Goal: Task Accomplishment & Management: Complete application form

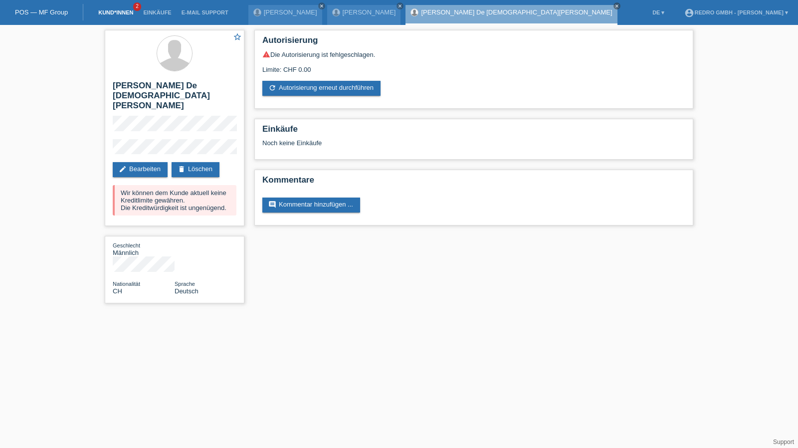
click at [120, 14] on link "Kund*innen" at bounding box center [115, 12] width 45 height 6
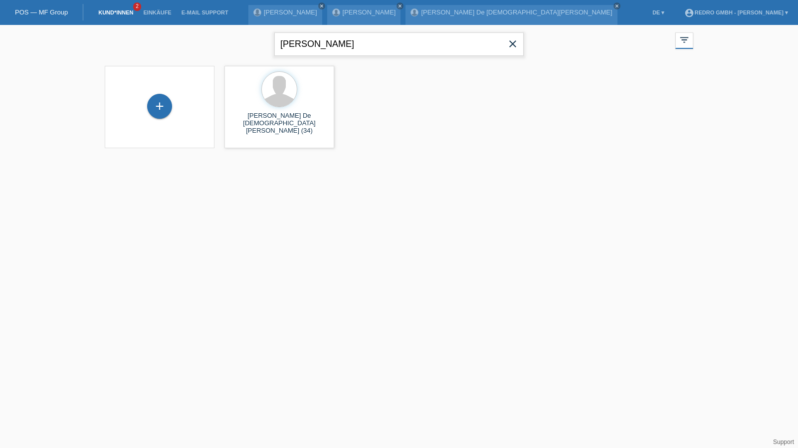
click at [366, 40] on input "hiciano" at bounding box center [398, 43] width 249 height 23
paste input "Szabrina"
type input "Szabrina"
click at [244, 142] on span "Anzeigen" at bounding box center [252, 139] width 27 height 7
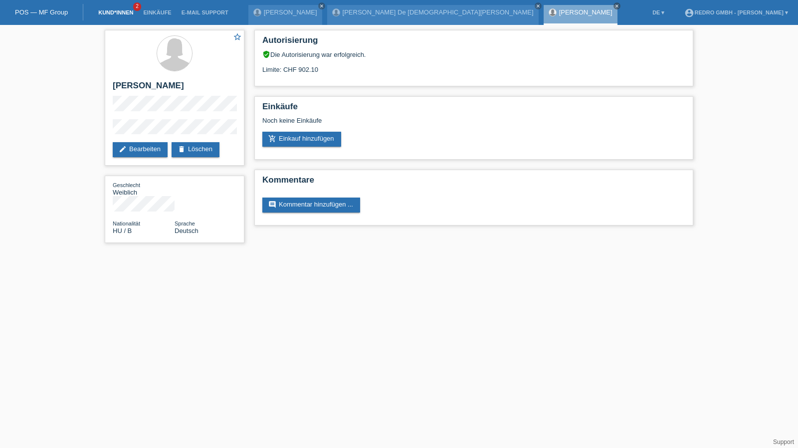
click at [120, 13] on link "Kund*innen" at bounding box center [115, 12] width 45 height 6
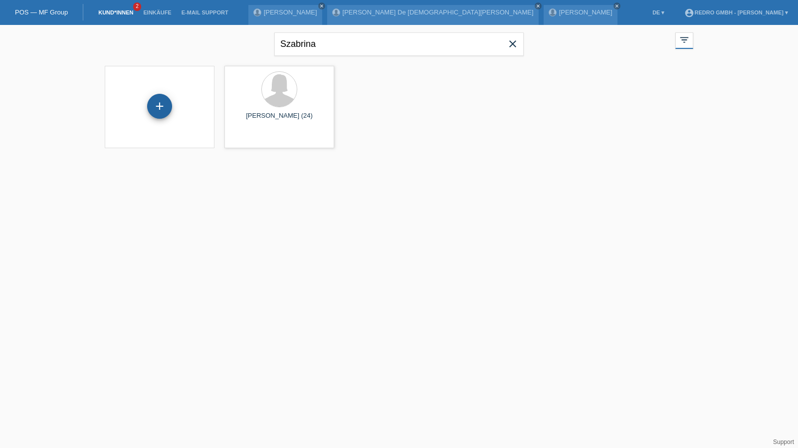
click at [150, 102] on div "+" at bounding box center [160, 106] width 24 height 17
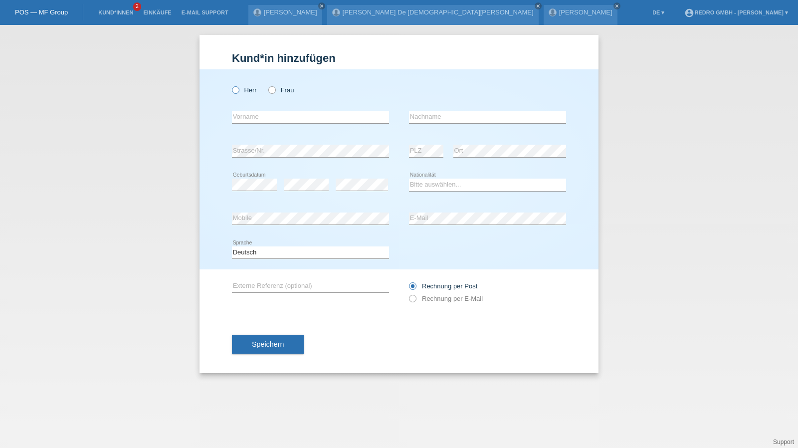
click at [252, 88] on label "Herr" at bounding box center [244, 89] width 25 height 7
click at [238, 88] on input "Herr" at bounding box center [235, 89] width 6 height 6
radio input "true"
click at [253, 112] on input "text" at bounding box center [310, 117] width 157 height 12
type input "[DEMOGRAPHIC_DATA][PERSON_NAME]"
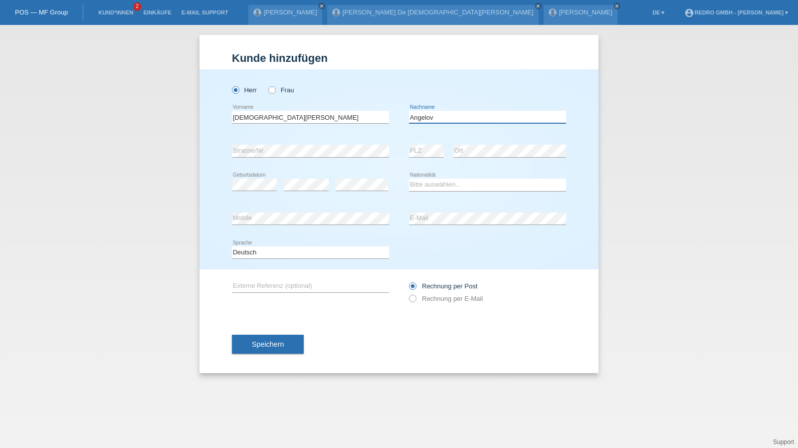
type input "Angelov"
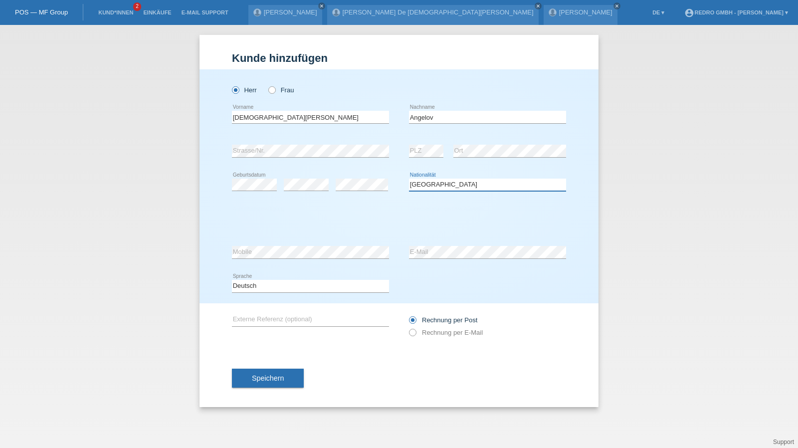
select select "BG"
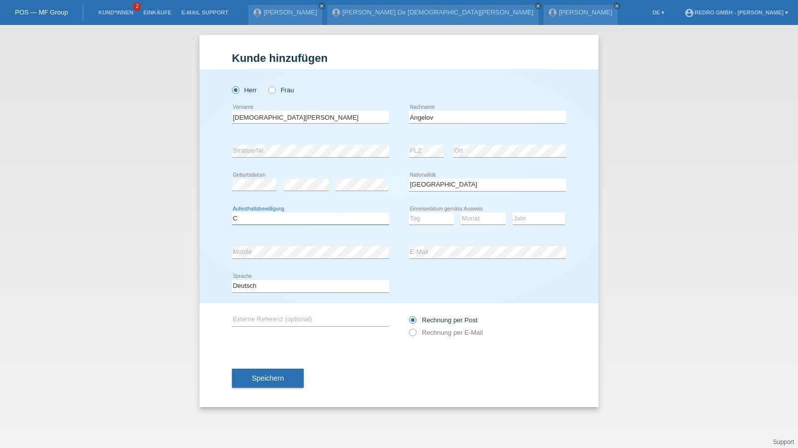
select select "B"
select select "01"
select select "02"
select select "2022"
click at [288, 374] on button "Speichern" at bounding box center [268, 378] width 72 height 19
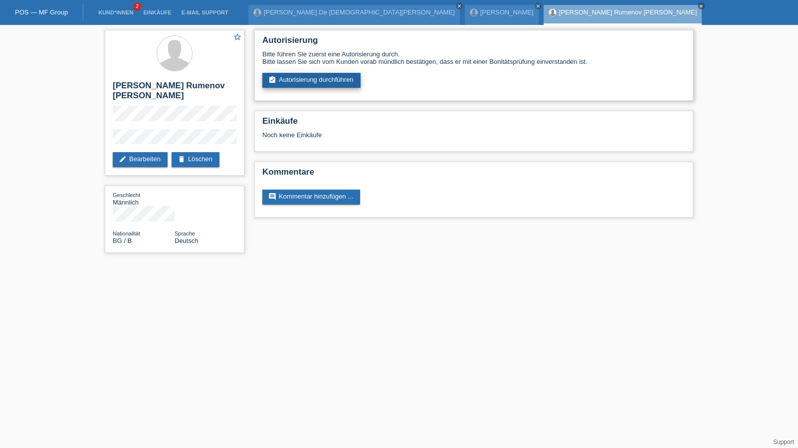
click at [287, 78] on link "assignment_turned_in Autorisierung durchführen" at bounding box center [311, 80] width 98 height 15
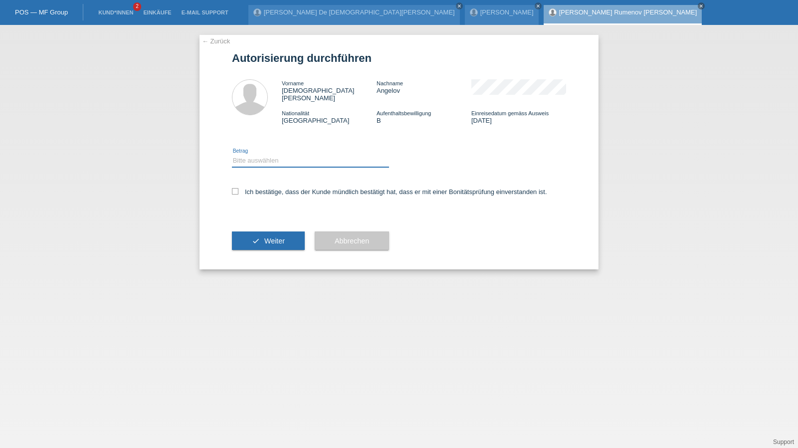
click at [251, 155] on select "Bitte auswählen CHF 1.00 - CHF 499.00 CHF 500.00 - CHF 1'999.00 CHF 2'000.00 - …" at bounding box center [310, 161] width 157 height 12
select select "1"
click at [232, 155] on select "Bitte auswählen CHF 1.00 - CHF 499.00 CHF 500.00 - CHF 1'999.00 CHF 2'000.00 - …" at bounding box center [310, 161] width 157 height 12
click at [250, 188] on label "Ich bestätige, dass der Kunde mündlich bestätigt hat, dass er mit einer Bonität…" at bounding box center [389, 191] width 315 height 7
click at [238, 188] on input "Ich bestätige, dass der Kunde mündlich bestätigt hat, dass er mit einer Bonität…" at bounding box center [235, 191] width 6 height 6
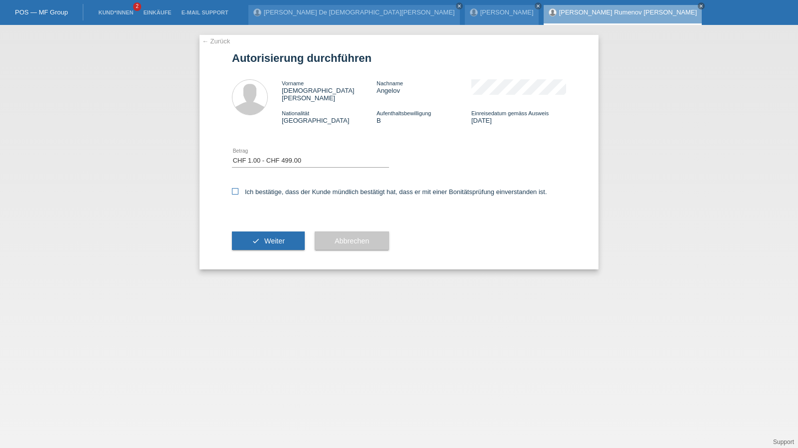
checkbox input "true"
click at [249, 234] on button "check Weiter" at bounding box center [268, 240] width 73 height 19
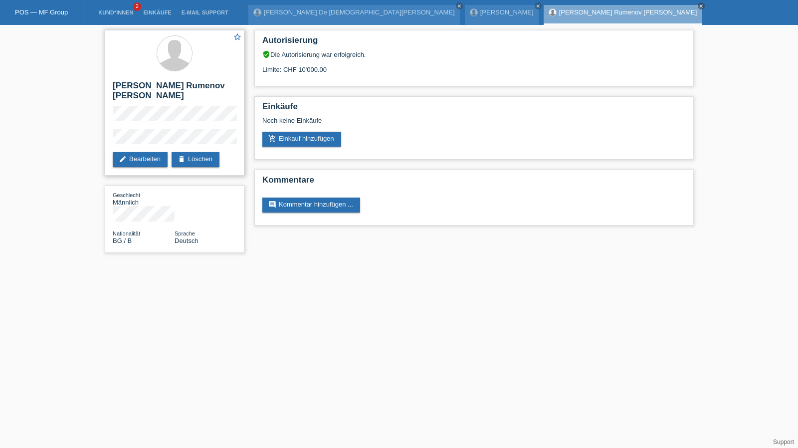
click at [165, 84] on h2 "[PERSON_NAME] Rumenov [PERSON_NAME]" at bounding box center [175, 93] width 124 height 25
copy div "[PERSON_NAME] Rumenov [PERSON_NAME]"
click at [110, 133] on div "star_border [PERSON_NAME] Rumenov [PERSON_NAME] edit Bearbeiten delete Löschen" at bounding box center [175, 103] width 140 height 146
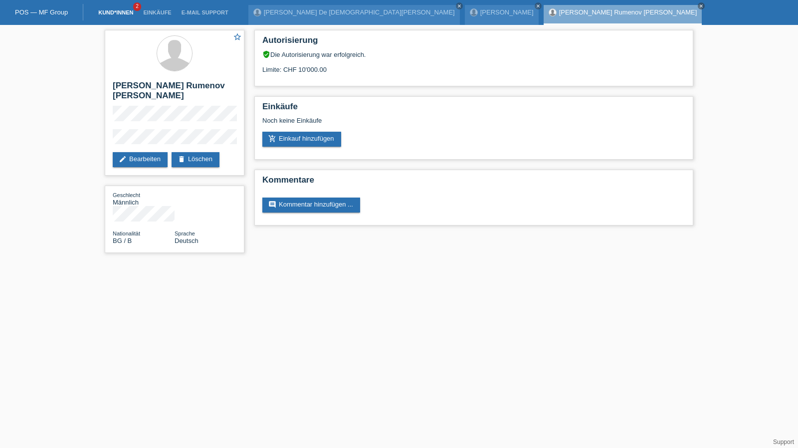
click at [117, 14] on link "Kund*innen" at bounding box center [115, 12] width 45 height 6
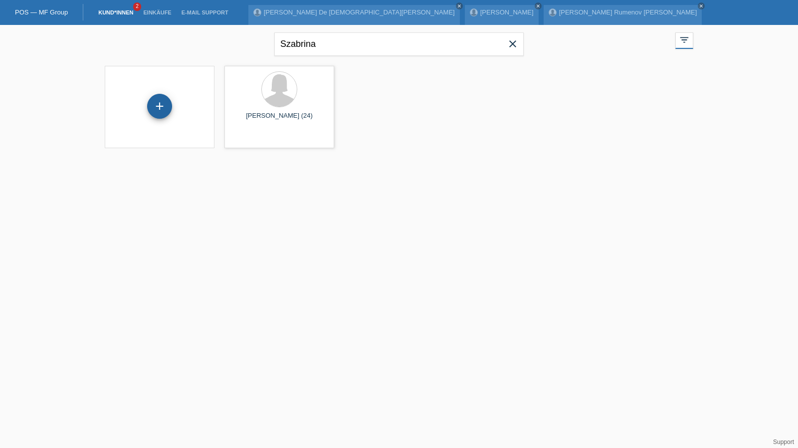
click at [151, 113] on div "+" at bounding box center [160, 106] width 24 height 17
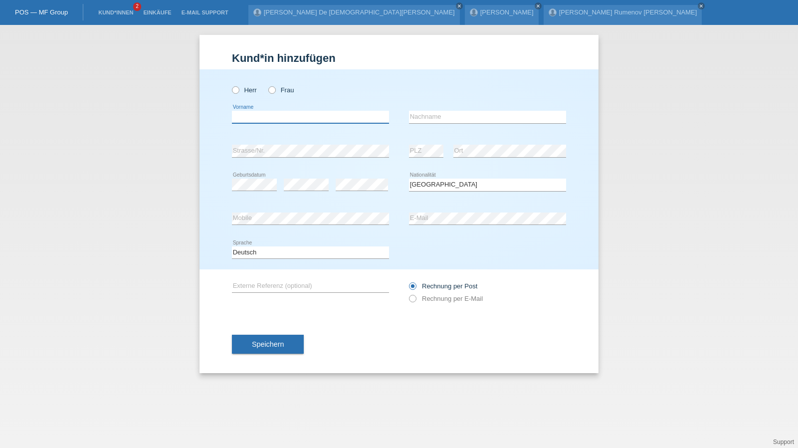
click at [289, 116] on input "text" at bounding box center [310, 117] width 157 height 12
type input "Ramona"
type input "[DEMOGRAPHIC_DATA]"
select select "CH"
click at [279, 353] on button "Speichern" at bounding box center [268, 344] width 72 height 19
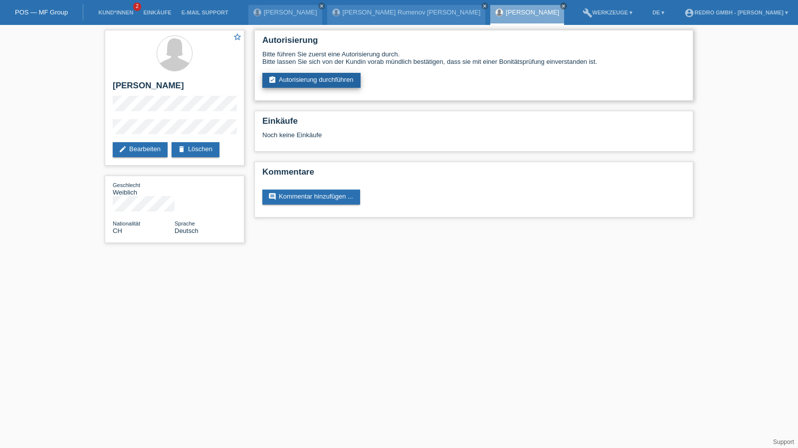
click at [301, 73] on link "assignment_turned_in Autorisierung durchführen" at bounding box center [311, 80] width 98 height 15
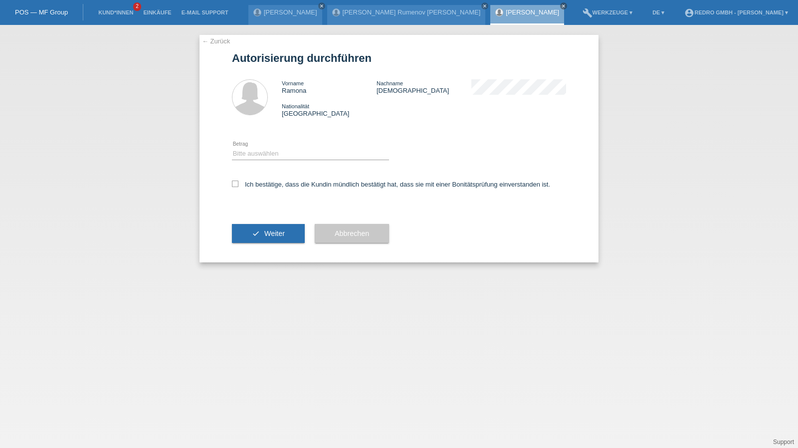
click at [284, 147] on div "Bitte auswählen CHF 1.00 - CHF 499.00 CHF 500.00 - CHF 1'999.00 CHF 2'000.00 - …" at bounding box center [310, 154] width 157 height 34
drag, startPoint x: 265, startPoint y: 149, endPoint x: 262, endPoint y: 160, distance: 10.8
click at [265, 149] on select "Bitte auswählen CHF 1.00 - CHF 499.00 CHF 500.00 - CHF 1'999.00 CHF 2'000.00 - …" at bounding box center [310, 154] width 157 height 12
select select "1"
click at [232, 148] on select "Bitte auswählen CHF 1.00 - CHF 499.00 CHF 500.00 - CHF 1'999.00 CHF 2'000.00 - …" at bounding box center [310, 154] width 157 height 12
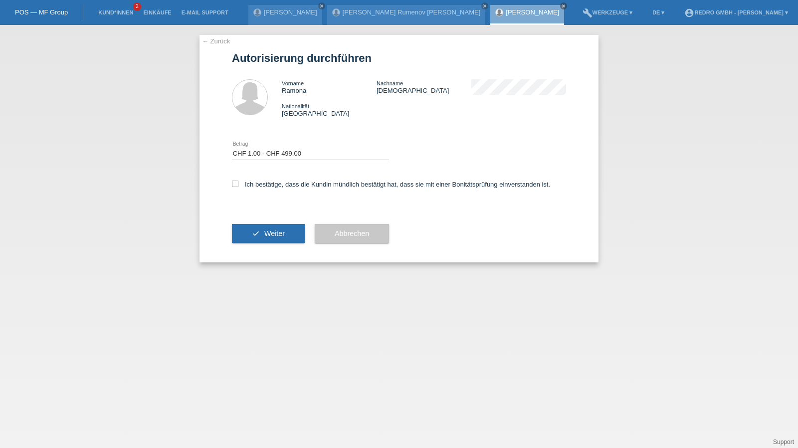
click at [257, 190] on div "Ich bestätige, dass die Kundin mündlich bestätigt hat, dass sie mit einer Bonit…" at bounding box center [399, 188] width 334 height 34
click at [260, 187] on label "Ich bestätige, dass die Kundin mündlich bestätigt hat, dass sie mit einer Bonit…" at bounding box center [391, 184] width 318 height 7
click at [238, 187] on input "Ich bestätige, dass die Kundin mündlich bestätigt hat, dass sie mit einer Bonit…" at bounding box center [235, 184] width 6 height 6
checkbox input "true"
click at [257, 231] on button "check Weiter" at bounding box center [268, 233] width 73 height 19
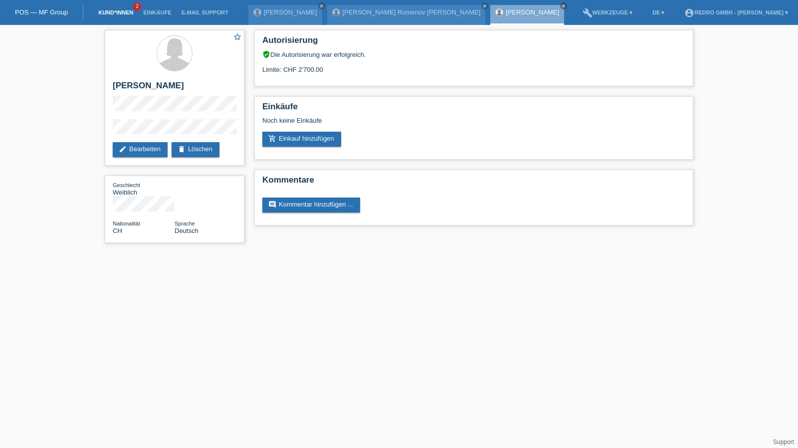
click at [120, 14] on link "Kund*innen" at bounding box center [115, 12] width 45 height 6
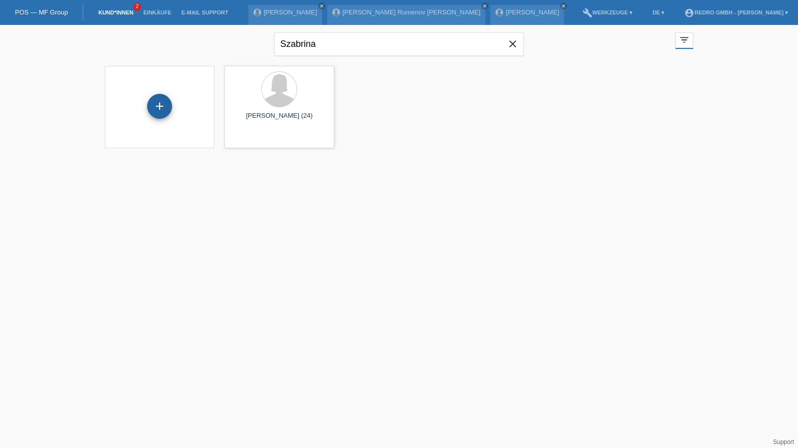
click at [164, 103] on div "+" at bounding box center [159, 106] width 25 height 25
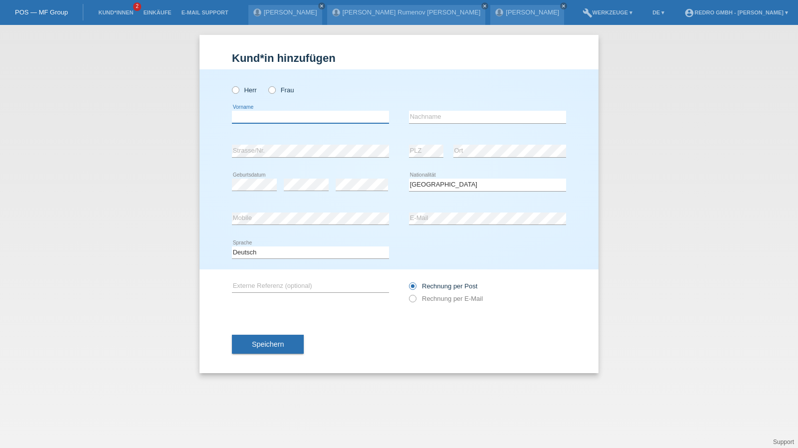
click at [286, 121] on input "text" at bounding box center [310, 117] width 157 height 12
type input "Sejdo"
type input "Durmisi"
click at [258, 347] on span "Speichern" at bounding box center [268, 344] width 32 height 8
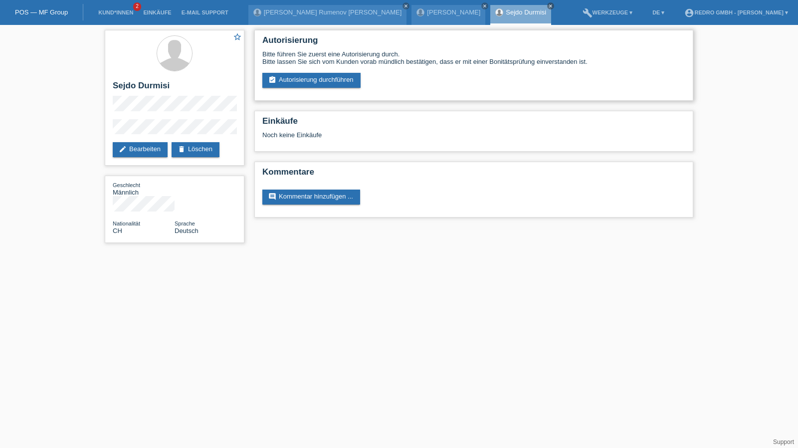
click at [305, 72] on div "Bitte führen Sie zuerst eine Autorisierung durch. Bitte lassen Sie sich vom Kun…" at bounding box center [473, 68] width 423 height 37
click at [305, 76] on link "assignment_turned_in Autorisierung durchführen" at bounding box center [311, 80] width 98 height 15
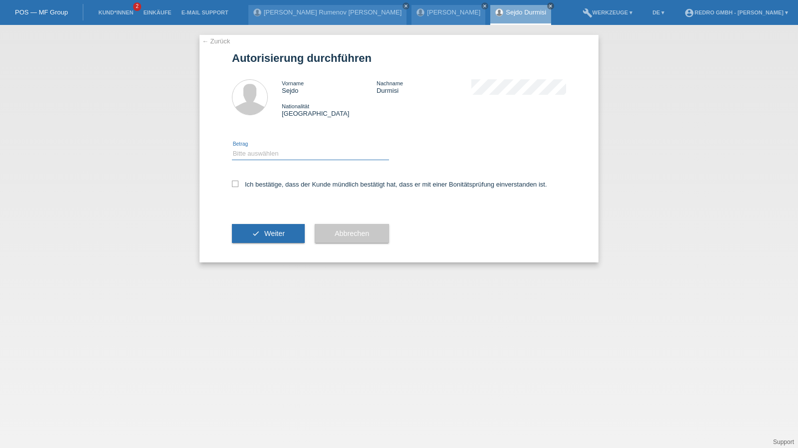
drag, startPoint x: 277, startPoint y: 152, endPoint x: 277, endPoint y: 159, distance: 7.0
click at [277, 152] on select "Bitte auswählen CHF 1.00 - CHF 499.00 CHF 500.00 - CHF 1'999.00 CHF 2'000.00 - …" at bounding box center [310, 154] width 157 height 12
select select "1"
click at [232, 148] on select "Bitte auswählen CHF 1.00 - CHF 499.00 CHF 500.00 - CHF 1'999.00 CHF 2'000.00 - …" at bounding box center [310, 154] width 157 height 12
click at [262, 184] on label "Ich bestätige, dass der Kunde mündlich bestätigt hat, dass er mit einer Bonität…" at bounding box center [389, 184] width 315 height 7
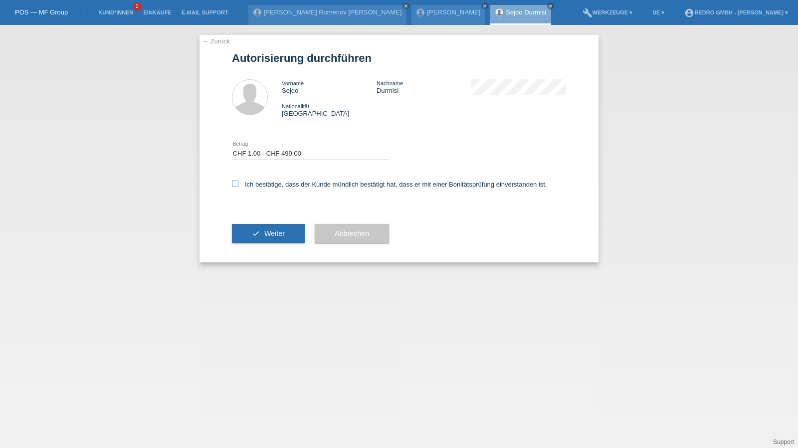
click at [238, 184] on input "Ich bestätige, dass der Kunde mündlich bestätigt hat, dass er mit einer Bonität…" at bounding box center [235, 184] width 6 height 6
checkbox input "true"
click at [265, 223] on div "check Weiter" at bounding box center [268, 234] width 73 height 58
click at [261, 231] on button "check Weiter" at bounding box center [268, 233] width 73 height 19
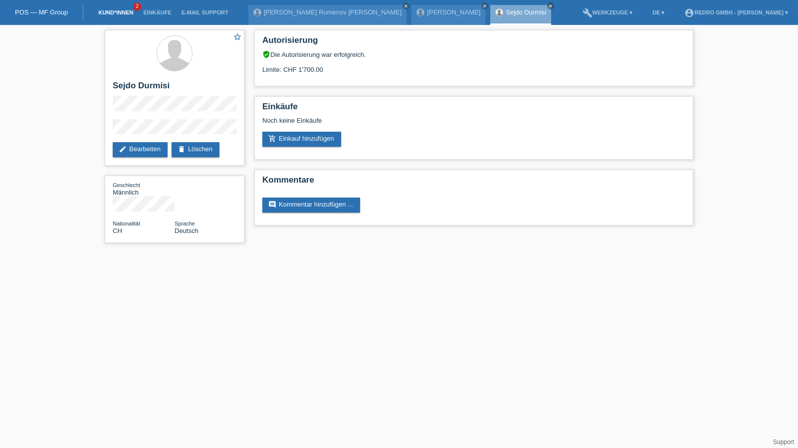
click at [111, 11] on link "Kund*innen" at bounding box center [115, 12] width 45 height 6
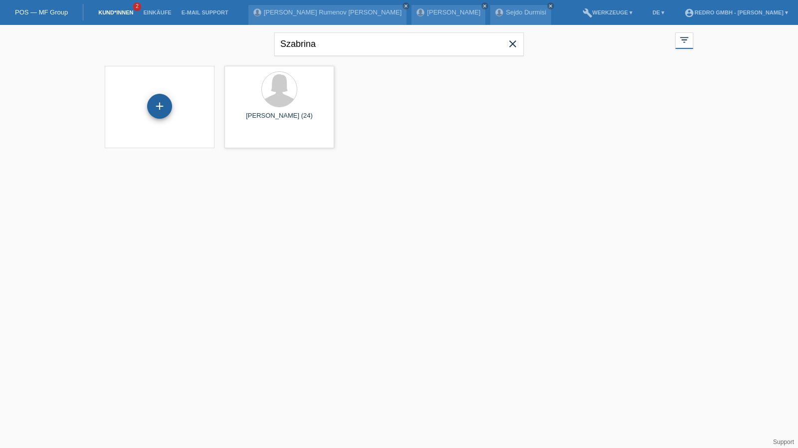
click at [154, 103] on div "+" at bounding box center [159, 106] width 25 height 25
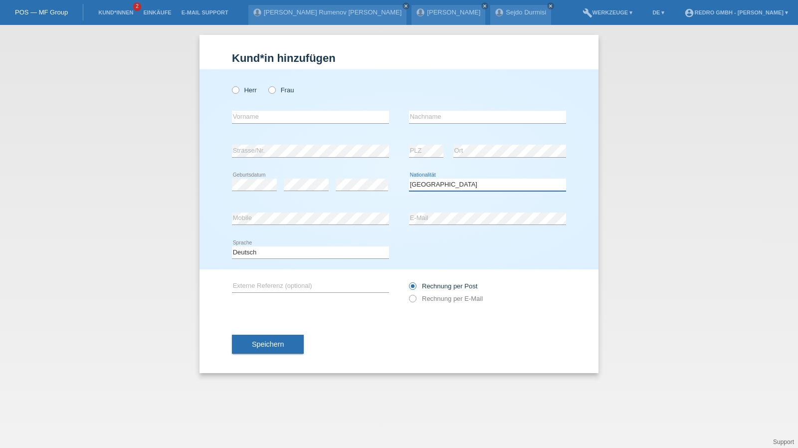
click at [448, 189] on select "Bitte auswählen... [GEOGRAPHIC_DATA] [GEOGRAPHIC_DATA] [GEOGRAPHIC_DATA] [GEOGR…" at bounding box center [487, 185] width 157 height 12
click at [448, 189] on select "Bitte auswählen... Schweiz Deutschland Liechtenstein Österreich ------------ Af…" at bounding box center [487, 185] width 157 height 12
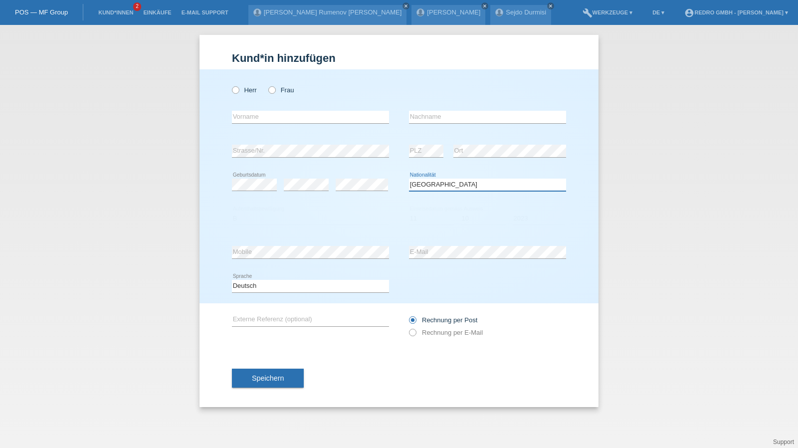
select select "BG"
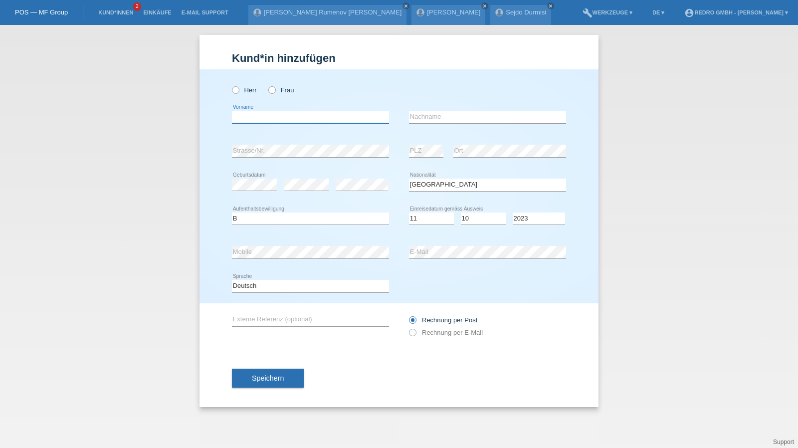
click at [300, 114] on input "text" at bounding box center [310, 117] width 157 height 12
type input "Veselin"
type input "[PERSON_NAME]"
select select "B"
select select "11"
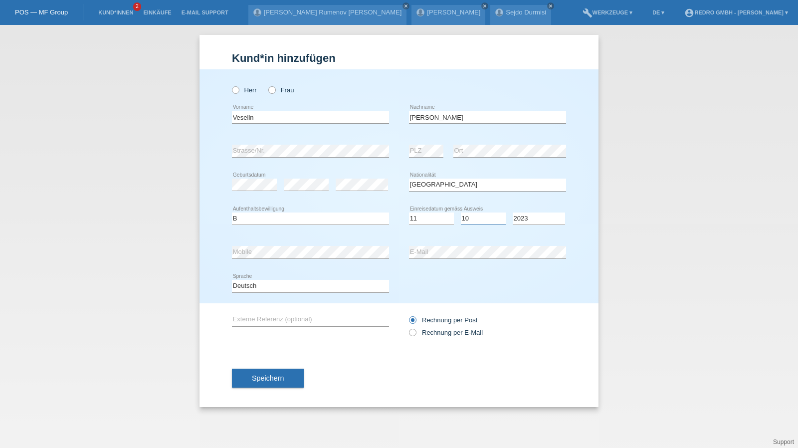
select select "10"
select select "2021"
click at [269, 369] on button "Speichern" at bounding box center [268, 378] width 72 height 19
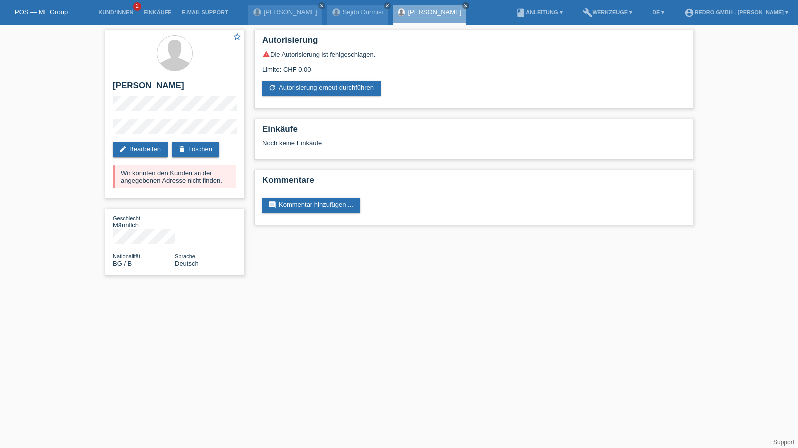
drag, startPoint x: 0, startPoint y: 0, endPoint x: 311, endPoint y: 87, distance: 322.8
click at [311, 87] on link "refresh Autorisierung erneut durchführen" at bounding box center [321, 88] width 118 height 15
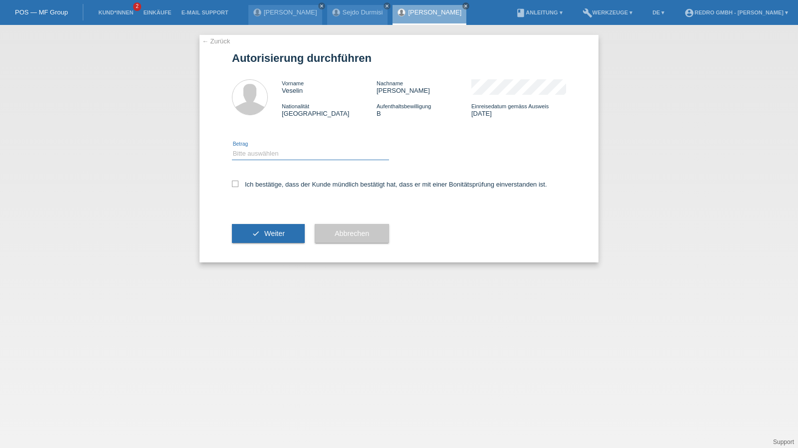
click at [285, 157] on select "Bitte auswählen CHF 1.00 - CHF 499.00 CHF 500.00 - CHF 1'999.00 CHF 2'000.00 - …" at bounding box center [310, 154] width 157 height 12
select select "1"
click at [232, 148] on select "Bitte auswählen CHF 1.00 - CHF 499.00 CHF 500.00 - CHF 1'999.00 CHF 2'000.00 - …" at bounding box center [310, 154] width 157 height 12
click at [264, 193] on div "Ich bestätige, dass der Kunde mündlich bestätigt hat, dass er mit einer Bonität…" at bounding box center [399, 188] width 334 height 34
click at [268, 189] on div "Ich bestätige, dass der Kunde mündlich bestätigt hat, dass er mit einer Bonität…" at bounding box center [399, 188] width 334 height 34
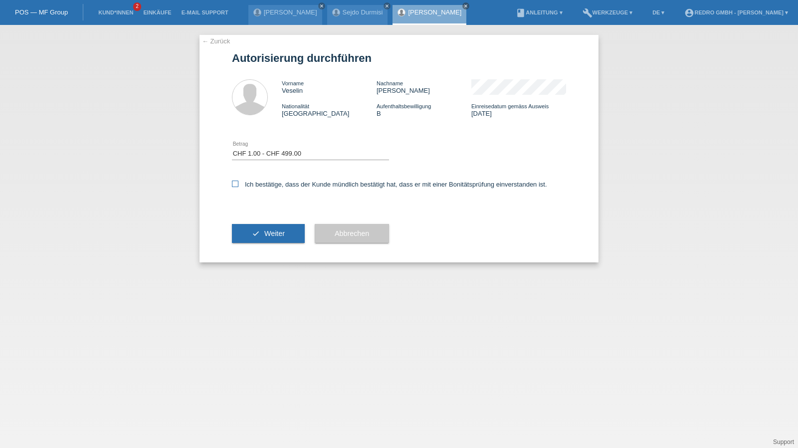
click at [266, 183] on label "Ich bestätige, dass der Kunde mündlich bestätigt hat, dass er mit einer Bonität…" at bounding box center [389, 184] width 315 height 7
click at [238, 183] on input "Ich bestätige, dass der Kunde mündlich bestätigt hat, dass er mit einer Bonität…" at bounding box center [235, 184] width 6 height 6
checkbox input "true"
click at [249, 246] on div "check Weiter" at bounding box center [268, 234] width 73 height 58
click at [240, 225] on button "check Weiter" at bounding box center [268, 233] width 73 height 19
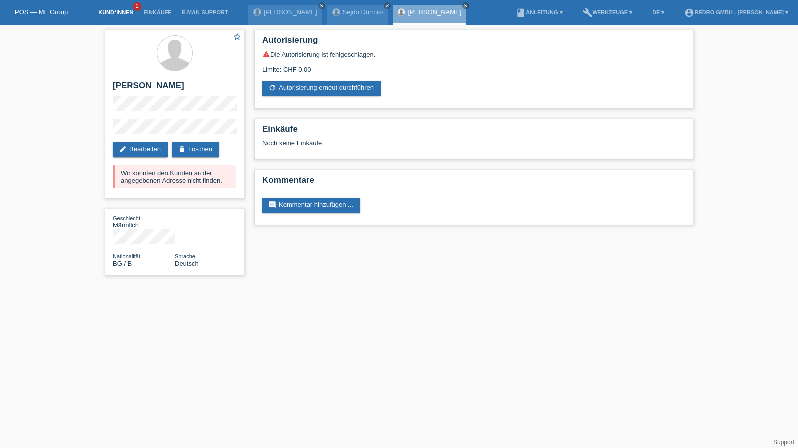
click at [112, 12] on link "Kund*innen" at bounding box center [115, 12] width 45 height 6
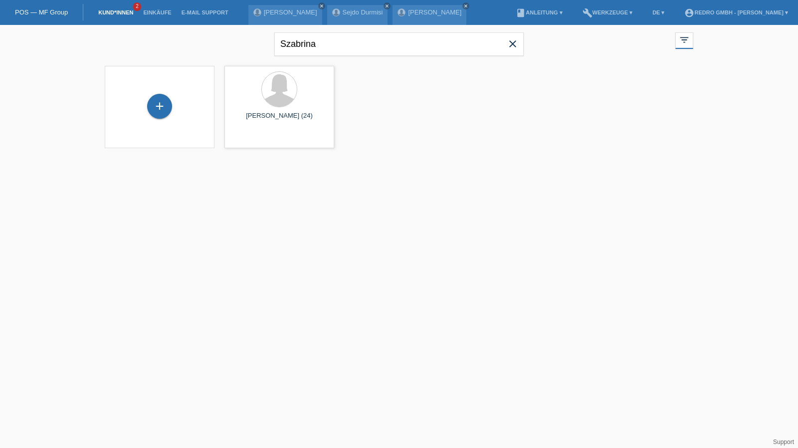
drag, startPoint x: 159, startPoint y: 116, endPoint x: 178, endPoint y: 107, distance: 21.6
click at [159, 116] on div "+" at bounding box center [159, 106] width 25 height 25
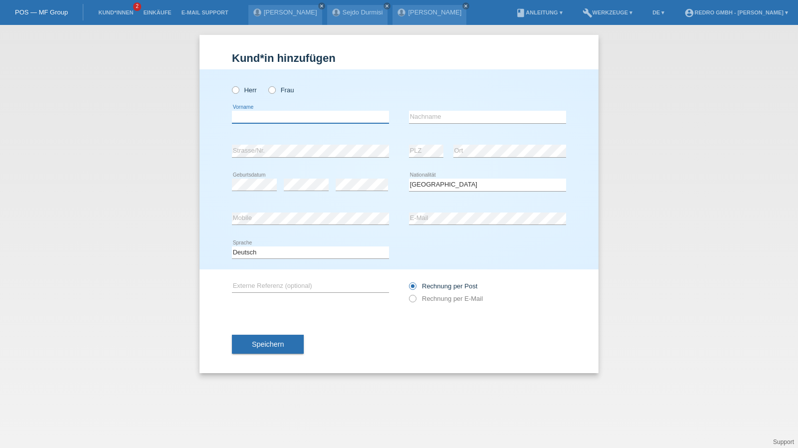
click at [267, 116] on input "text" at bounding box center [310, 117] width 157 height 12
click at [248, 118] on input "Michele Ariane" at bounding box center [310, 117] width 157 height 12
type input "[PERSON_NAME]"
type input "Rothen Rebetez"
select select "CH"
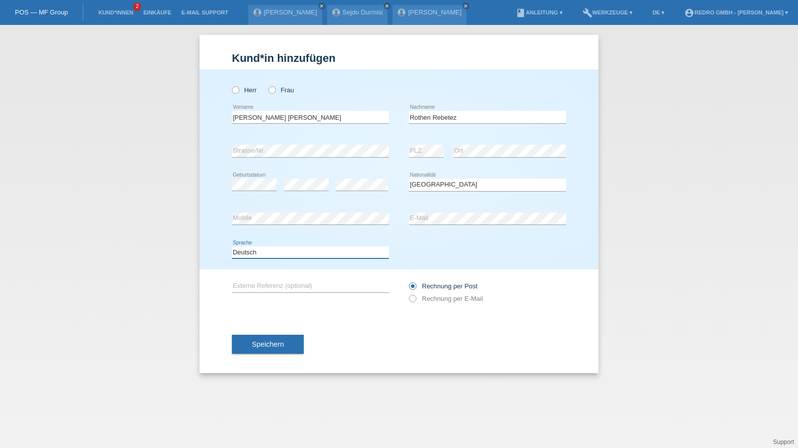
click at [285, 252] on select "Deutsch Français Italiano English" at bounding box center [310, 252] width 157 height 12
select select "fr"
click at [232, 246] on select "Deutsch Français Italiano English" at bounding box center [310, 252] width 157 height 12
click at [242, 335] on button "Speichern" at bounding box center [268, 344] width 72 height 19
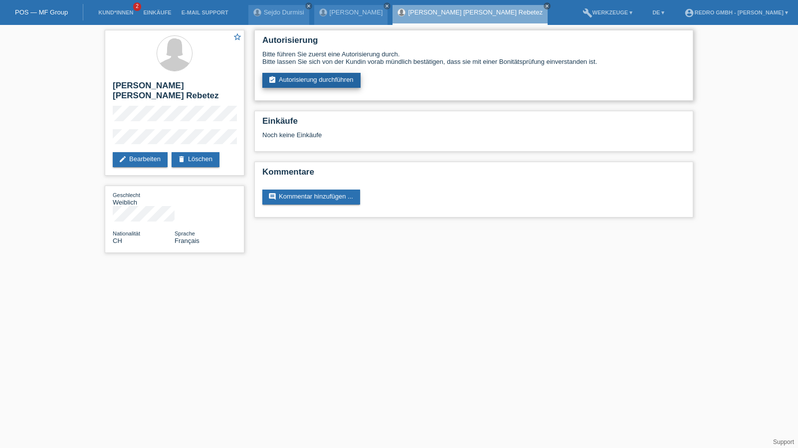
click at [298, 76] on link "assignment_turned_in Autorisierung durchführen" at bounding box center [311, 80] width 98 height 15
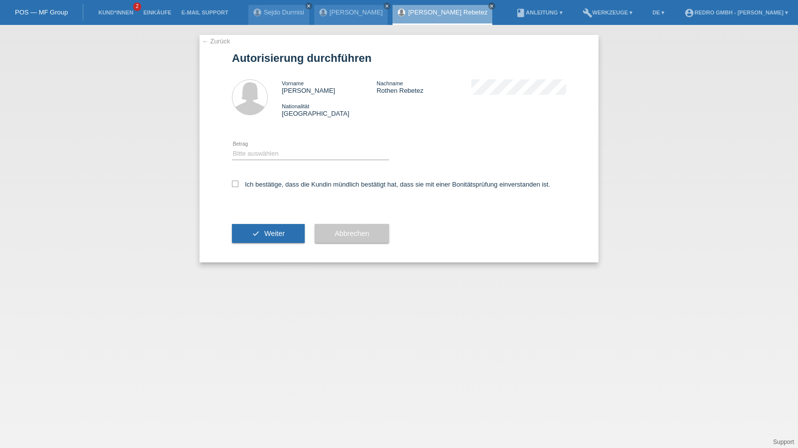
click at [262, 145] on div "Bitte auswählen CHF 1.00 - CHF 499.00 CHF 500.00 - CHF 1'999.00 CHF 2'000.00 - …" at bounding box center [310, 154] width 157 height 34
click at [259, 156] on select "Bitte auswählen CHF 1.00 - CHF 499.00 CHF 500.00 - CHF 1'999.00 CHF 2'000.00 - …" at bounding box center [310, 154] width 157 height 12
select select "1"
click at [232, 148] on select "Bitte auswählen CHF 1.00 - CHF 499.00 CHF 500.00 - CHF 1'999.00 CHF 2'000.00 - …" at bounding box center [310, 154] width 157 height 12
click at [258, 184] on label "Ich bestätige, dass die Kundin mündlich bestätigt hat, dass sie mit einer Bonit…" at bounding box center [391, 184] width 318 height 7
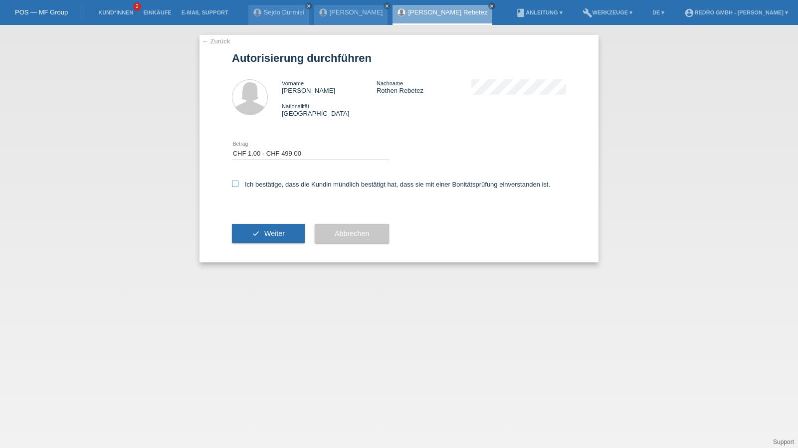
click at [238, 184] on input "Ich bestätige, dass die Kundin mündlich bestätigt hat, dass sie mit einer Bonit…" at bounding box center [235, 184] width 6 height 6
checkbox input "true"
click at [264, 224] on div "check Weiter" at bounding box center [268, 234] width 73 height 58
click at [262, 242] on button "check Weiter" at bounding box center [268, 233] width 73 height 19
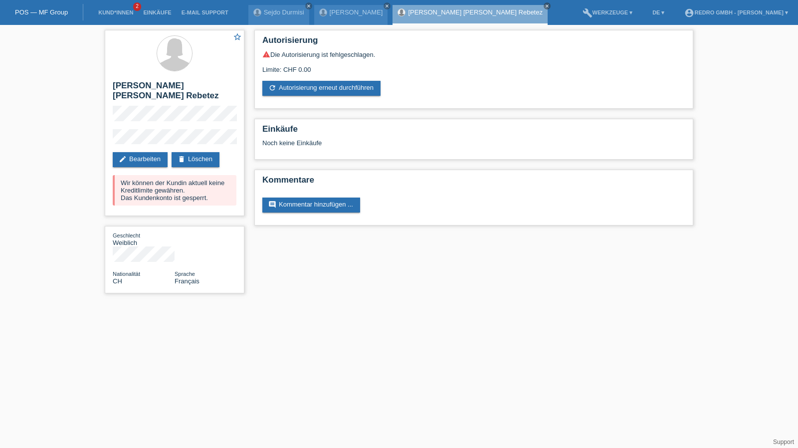
click at [110, 16] on li "Kund*innen 2" at bounding box center [115, 12] width 45 height 25
click at [113, 12] on link "Kund*innen" at bounding box center [115, 12] width 45 height 6
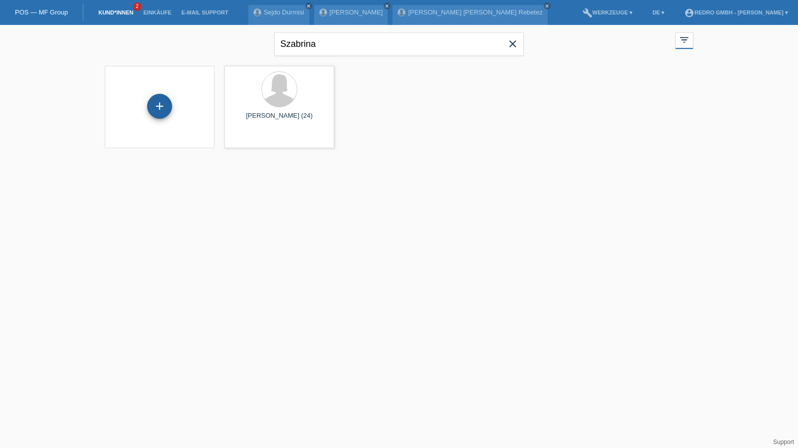
click at [167, 108] on div "+" at bounding box center [159, 106] width 25 height 25
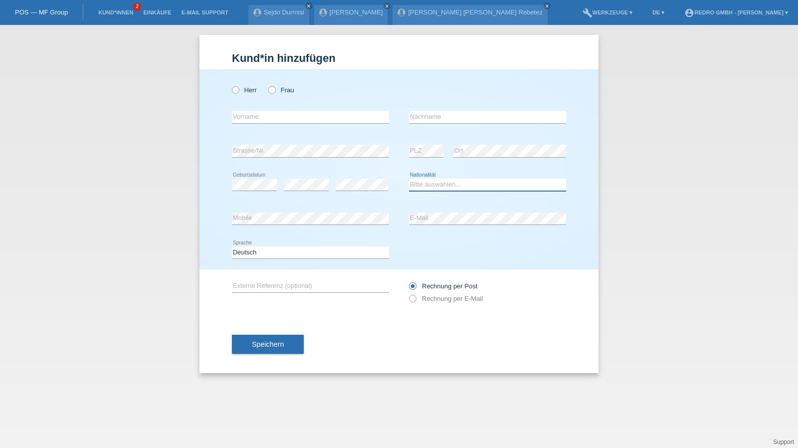
click at [428, 187] on select "Bitte auswählen... Schweiz Deutschland Liechtenstein Österreich ------------ Af…" at bounding box center [487, 185] width 157 height 12
select select "PT"
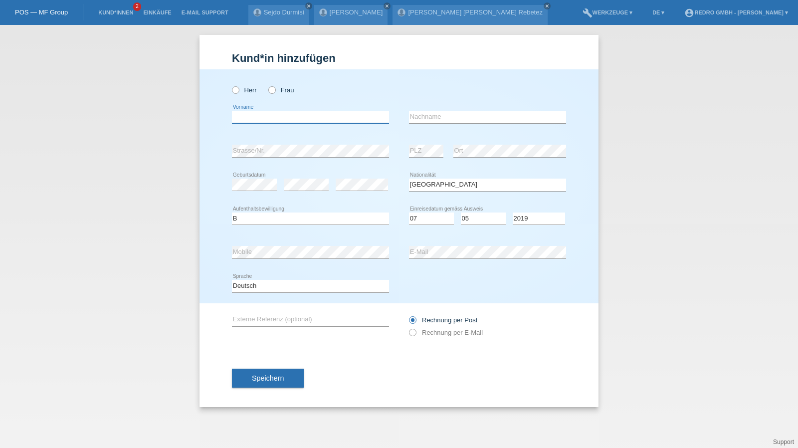
click at [267, 112] on input "text" at bounding box center [310, 117] width 157 height 12
type input "[PERSON_NAME]"
select select "B"
select select "07"
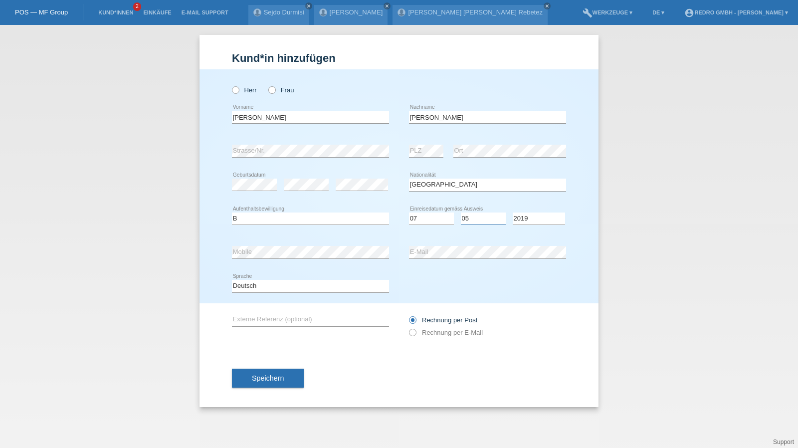
select select "05"
select select "2019"
click at [258, 290] on select "Deutsch Français Italiano English" at bounding box center [310, 286] width 157 height 12
select select "fr"
click at [232, 280] on select "Deutsch Français Italiano English" at bounding box center [310, 286] width 157 height 12
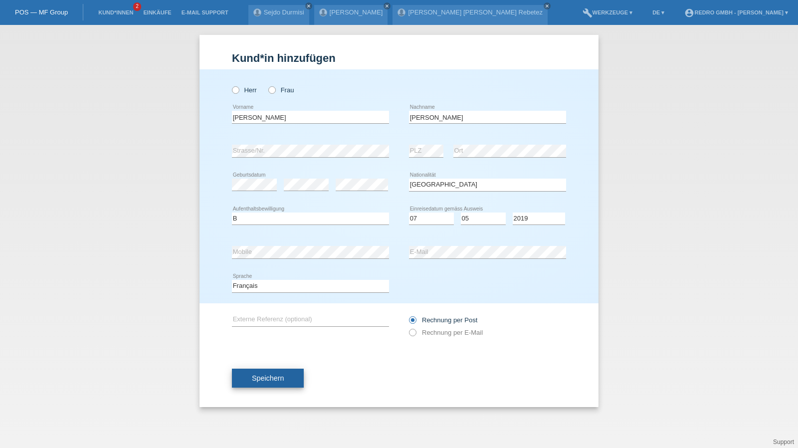
click at [263, 379] on span "Speichern" at bounding box center [268, 378] width 32 height 8
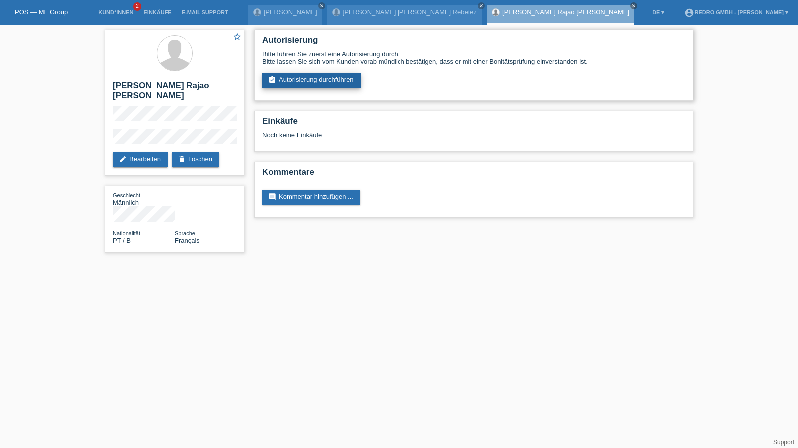
click at [298, 76] on link "assignment_turned_in Autorisierung durchführen" at bounding box center [311, 80] width 98 height 15
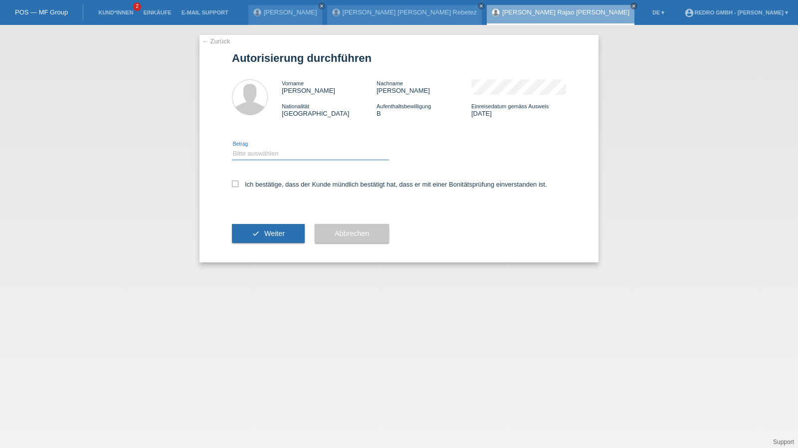
click at [290, 155] on select "Bitte auswählen CHF 1.00 - CHF 499.00 CHF 500.00 - CHF 1'999.00 CHF 2'000.00 - …" at bounding box center [310, 154] width 157 height 12
select select "1"
click at [232, 148] on select "Bitte auswählen CHF 1.00 - CHF 499.00 CHF 500.00 - CHF 1'999.00 CHF 2'000.00 - …" at bounding box center [310, 154] width 157 height 12
click at [258, 186] on label "Ich bestätige, dass der Kunde mündlich bestätigt hat, dass er mit einer Bonität…" at bounding box center [389, 184] width 315 height 7
click at [238, 186] on input "Ich bestätige, dass der Kunde mündlich bestätigt hat, dass er mit einer Bonität…" at bounding box center [235, 184] width 6 height 6
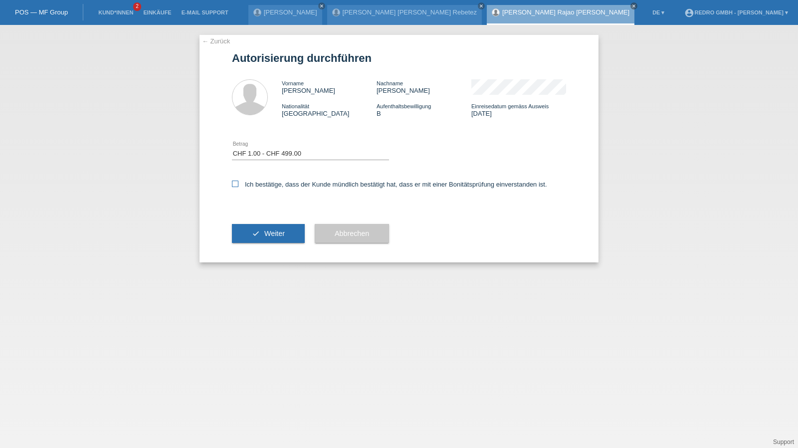
checkbox input "true"
click at [249, 231] on button "check Weiter" at bounding box center [268, 233] width 73 height 19
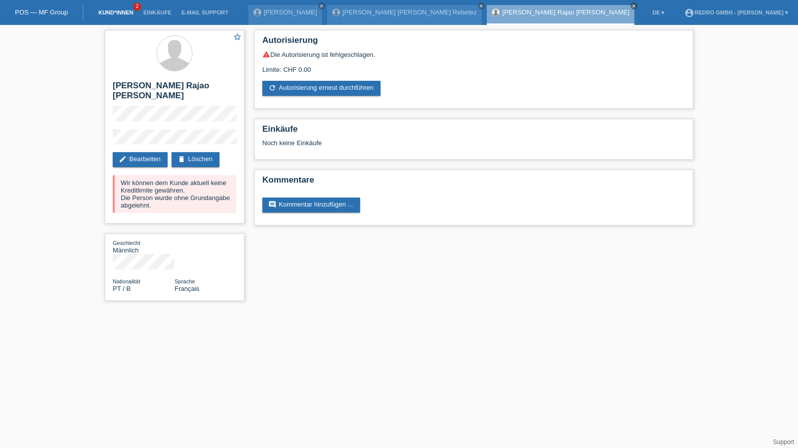
click at [112, 11] on link "Kund*innen" at bounding box center [115, 12] width 45 height 6
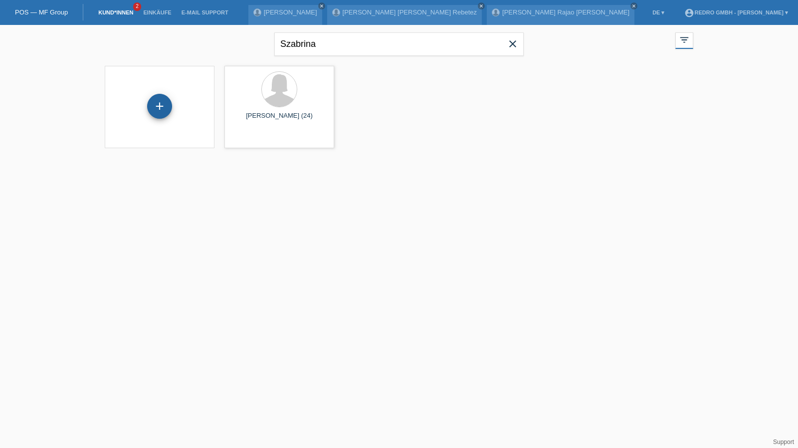
click at [158, 106] on div "+" at bounding box center [159, 106] width 25 height 25
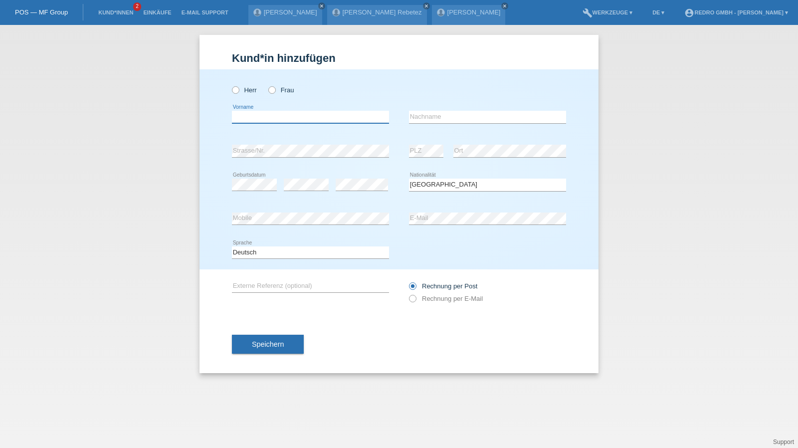
click at [302, 117] on input "text" at bounding box center [310, 117] width 157 height 12
type input "[PERSON_NAME]"
type input "Othenin-Girard"
click at [472, 117] on input "Othenin-Girard" at bounding box center [487, 117] width 157 height 12
click at [280, 253] on select "Deutsch Français Italiano English" at bounding box center [310, 252] width 157 height 12
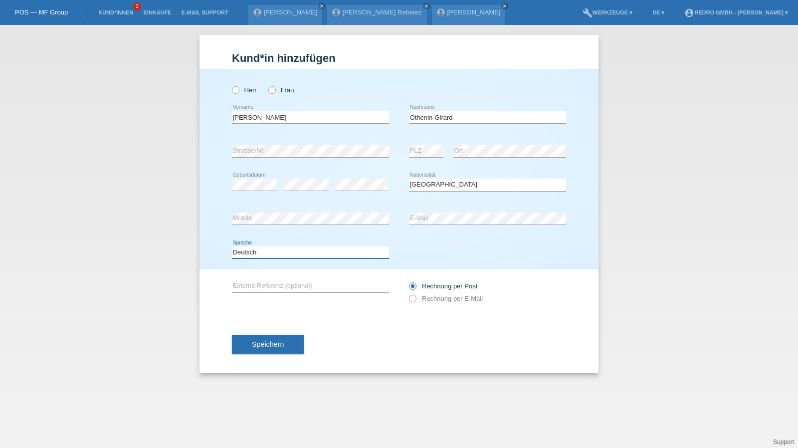
select select "fr"
click at [232, 246] on select "Deutsch Français Italiano English" at bounding box center [310, 252] width 157 height 12
click at [255, 336] on button "Speichern" at bounding box center [268, 344] width 72 height 19
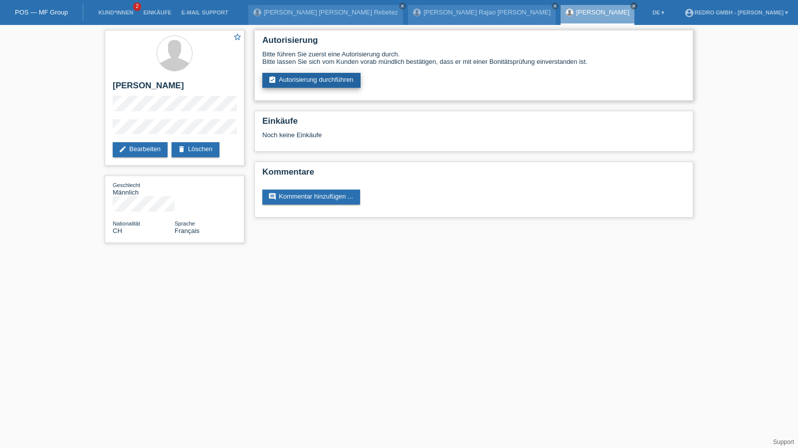
click at [308, 78] on link "assignment_turned_in Autorisierung durchführen" at bounding box center [311, 80] width 98 height 15
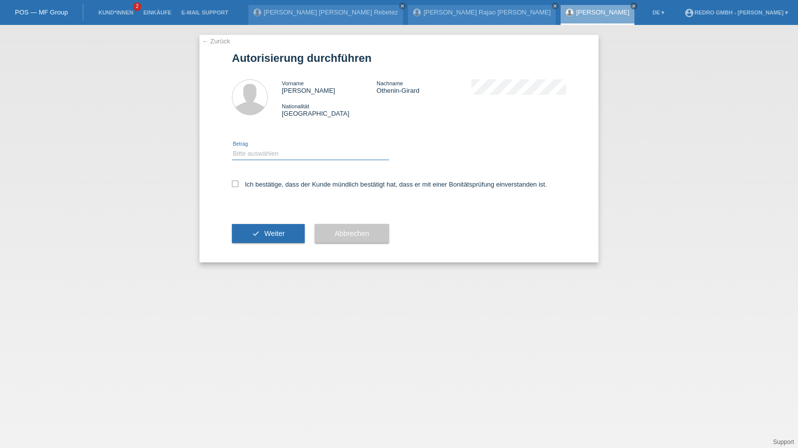
click at [279, 155] on select "Bitte auswählen CHF 1.00 - CHF 499.00 CHF 500.00 - CHF 1'999.00 CHF 2'000.00 - …" at bounding box center [310, 154] width 157 height 12
select select "1"
click at [232, 148] on select "Bitte auswählen CHF 1.00 - CHF 499.00 CHF 500.00 - CHF 1'999.00 CHF 2'000.00 - …" at bounding box center [310, 154] width 157 height 12
click at [254, 186] on label "Ich bestätige, dass der Kunde mündlich bestätigt hat, dass er mit einer Bonität…" at bounding box center [389, 184] width 315 height 7
click at [238, 186] on input "Ich bestätige, dass der Kunde mündlich bestätigt hat, dass er mit einer Bonität…" at bounding box center [235, 184] width 6 height 6
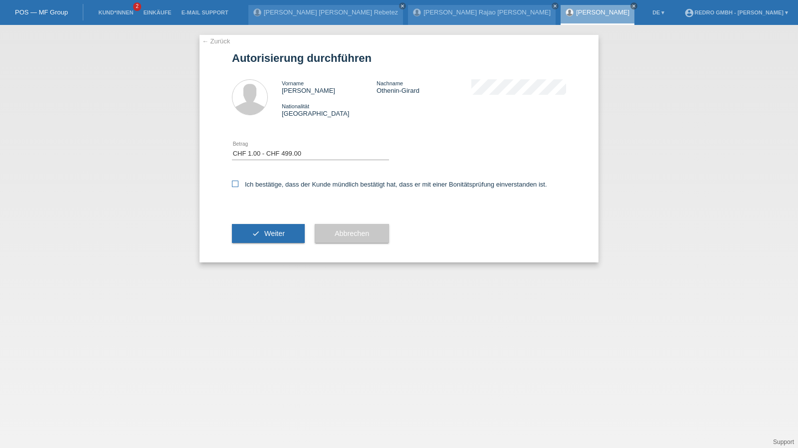
checkbox input "true"
click at [268, 230] on span "Weiter" at bounding box center [274, 233] width 20 height 8
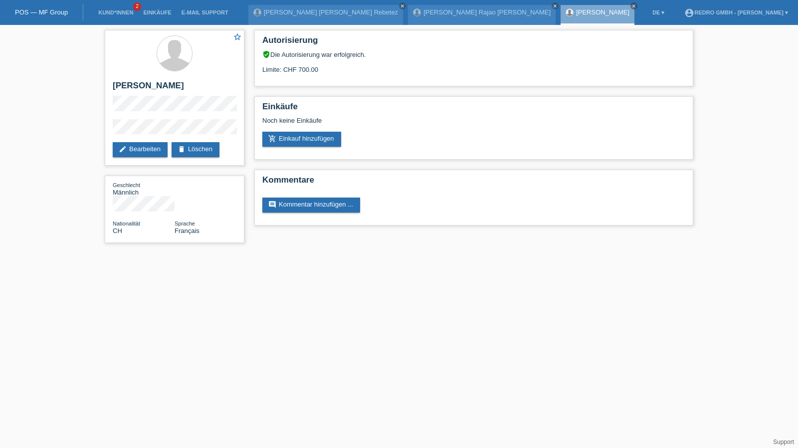
click at [118, 16] on li "Kund*innen 2" at bounding box center [115, 12] width 45 height 25
click at [118, 11] on link "Kund*innen" at bounding box center [115, 12] width 45 height 6
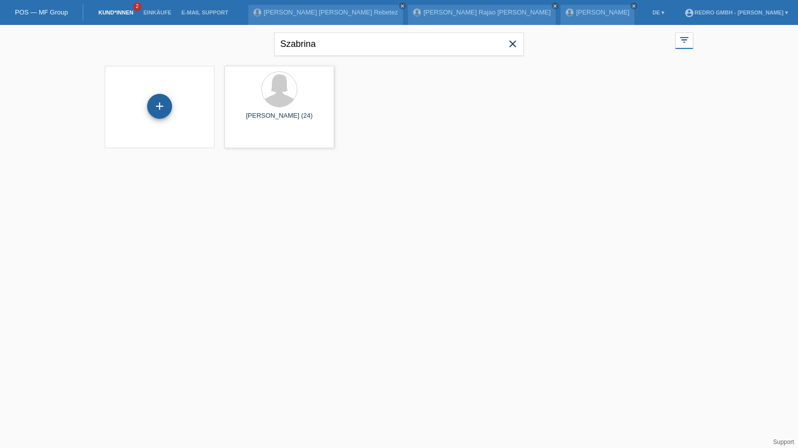
click at [148, 110] on div "+" at bounding box center [159, 106] width 25 height 25
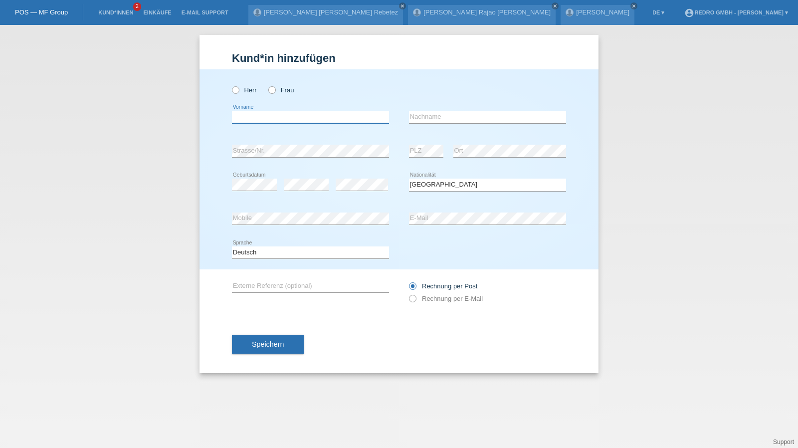
click at [269, 118] on input "text" at bounding box center [310, 117] width 157 height 12
type input "[PERSON_NAME] [PERSON_NAME]"
type input "Hadorn"
select select "CH"
click at [260, 244] on div "Deutsch Français Italiano English error Sprache" at bounding box center [310, 253] width 157 height 34
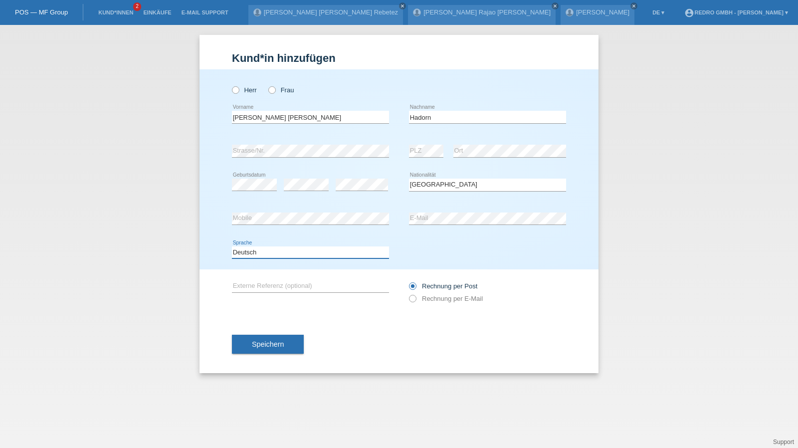
click at [262, 252] on select "Deutsch Français Italiano English" at bounding box center [310, 252] width 157 height 12
select select "fr"
click at [232, 246] on select "Deutsch Français Italiano English" at bounding box center [310, 252] width 157 height 12
click at [265, 334] on div "Speichern" at bounding box center [399, 344] width 334 height 58
click at [261, 340] on span "Speichern" at bounding box center [268, 344] width 32 height 8
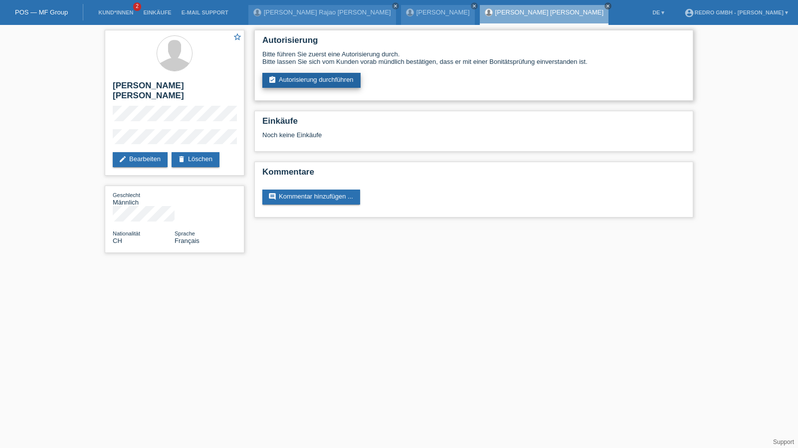
click at [320, 77] on link "assignment_turned_in Autorisierung durchführen" at bounding box center [311, 80] width 98 height 15
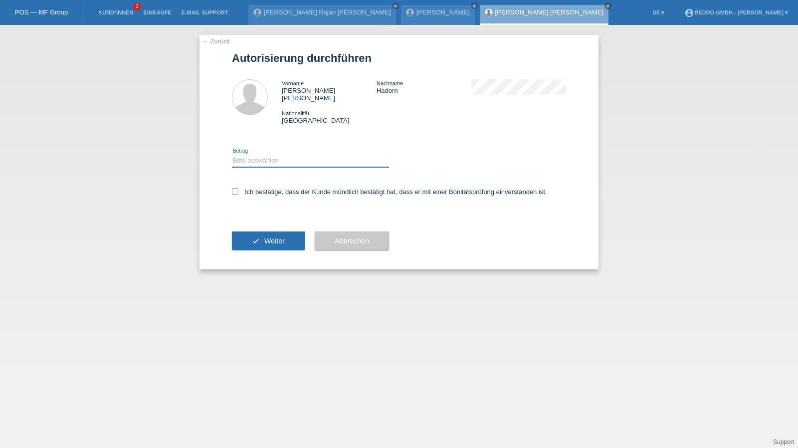
click at [246, 156] on select "Bitte auswählen CHF 1.00 - CHF 499.00 CHF 500.00 - CHF 1'999.00 CHF 2'000.00 - …" at bounding box center [310, 161] width 157 height 12
select select "1"
click at [232, 155] on select "Bitte auswählen CHF 1.00 - CHF 499.00 CHF 500.00 - CHF 1'999.00 CHF 2'000.00 - …" at bounding box center [310, 161] width 157 height 12
click at [249, 188] on label "Ich bestätige, dass der Kunde mündlich bestätigt hat, dass er mit einer Bonität…" at bounding box center [389, 191] width 315 height 7
click at [238, 188] on input "Ich bestätige, dass der Kunde mündlich bestätigt hat, dass er mit einer Bonität…" at bounding box center [235, 191] width 6 height 6
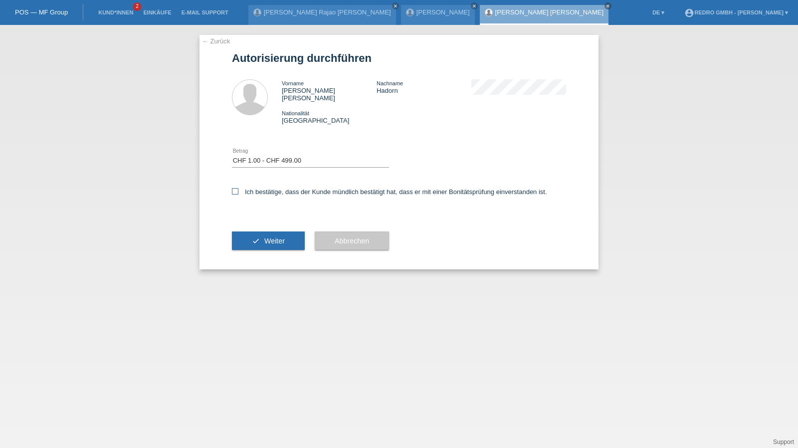
checkbox input "true"
click at [254, 237] on icon "check" at bounding box center [256, 241] width 8 height 8
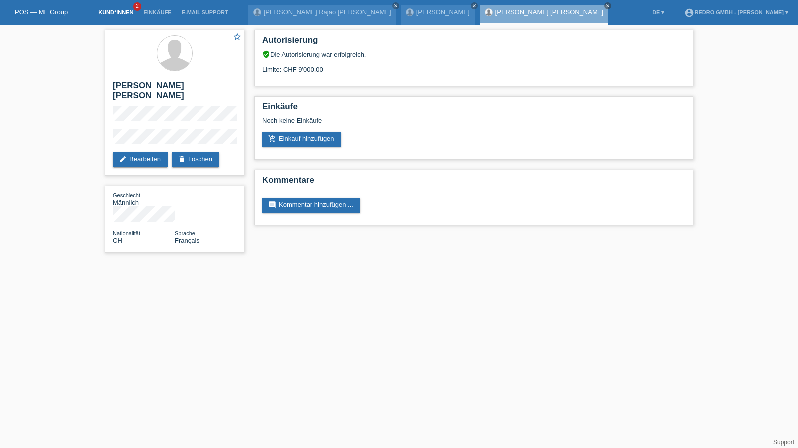
click at [124, 11] on link "Kund*innen" at bounding box center [115, 12] width 45 height 6
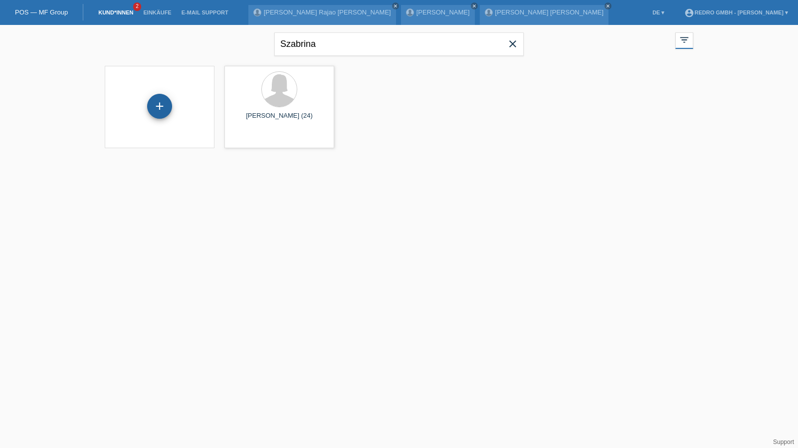
click at [153, 106] on div "+" at bounding box center [159, 106] width 25 height 25
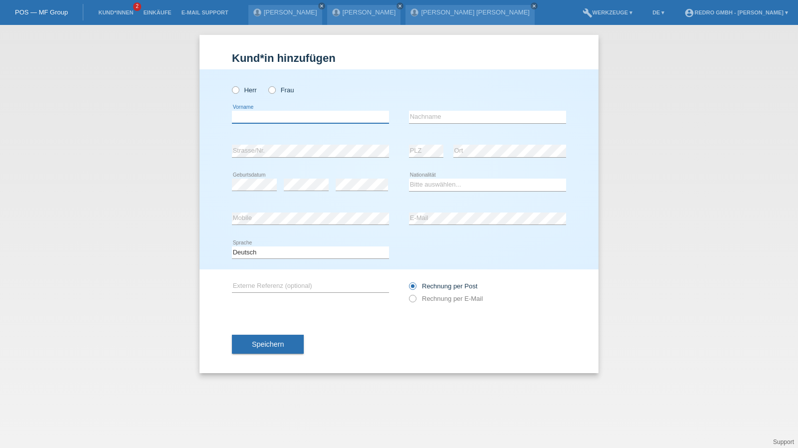
click at [298, 116] on input "text" at bounding box center [310, 117] width 157 height 12
type input "Rekan"
type input "Wyss"
select select "CH"
click at [264, 336] on button "Speichern" at bounding box center [268, 344] width 72 height 19
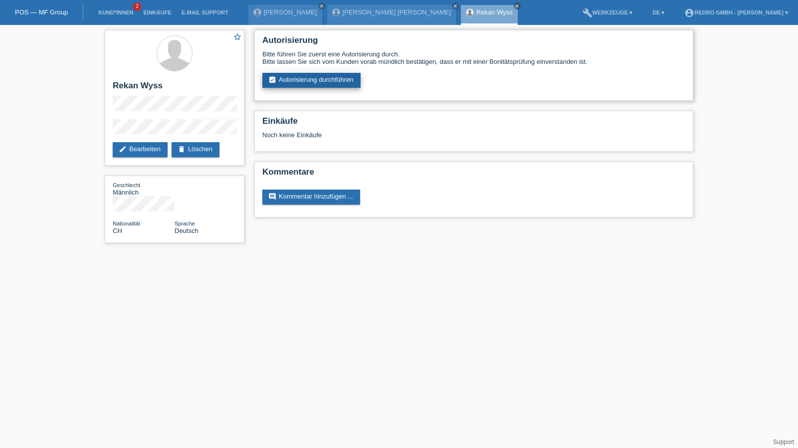
click at [340, 85] on link "assignment_turned_in Autorisierung durchführen" at bounding box center [311, 80] width 98 height 15
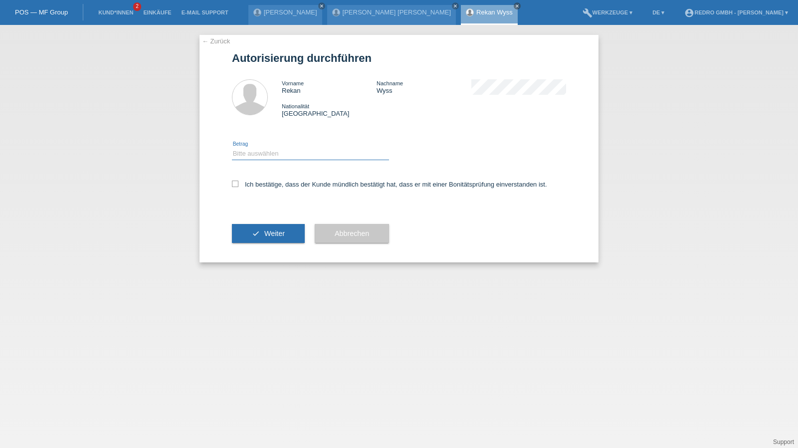
click at [278, 153] on select "Bitte auswählen CHF 1.00 - CHF 499.00 CHF 500.00 - CHF 1'999.00 CHF 2'000.00 - …" at bounding box center [310, 154] width 157 height 12
select select "1"
click at [232, 148] on select "Bitte auswählen CHF 1.00 - CHF 499.00 CHF 500.00 - CHF 1'999.00 CHF 2'000.00 - …" at bounding box center [310, 154] width 157 height 12
click at [267, 185] on label "Ich bestätige, dass der Kunde mündlich bestätigt hat, dass er mit einer Bonität…" at bounding box center [389, 184] width 315 height 7
click at [238, 185] on input "Ich bestätige, dass der Kunde mündlich bestätigt hat, dass er mit einer Bonität…" at bounding box center [235, 184] width 6 height 6
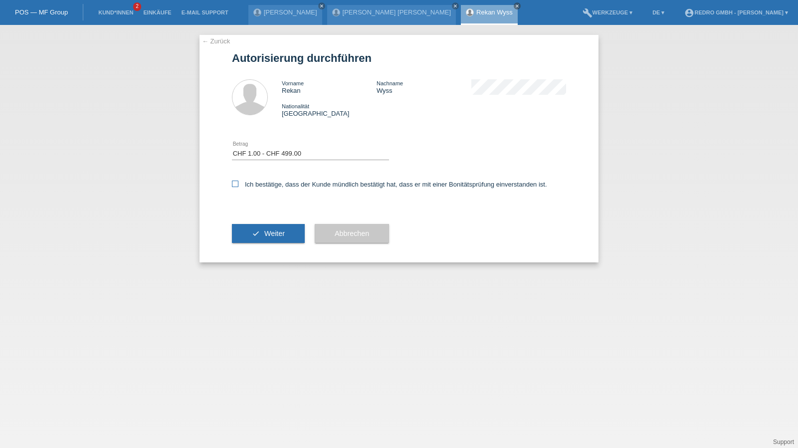
checkbox input "true"
click at [263, 227] on button "check Weiter" at bounding box center [268, 233] width 73 height 19
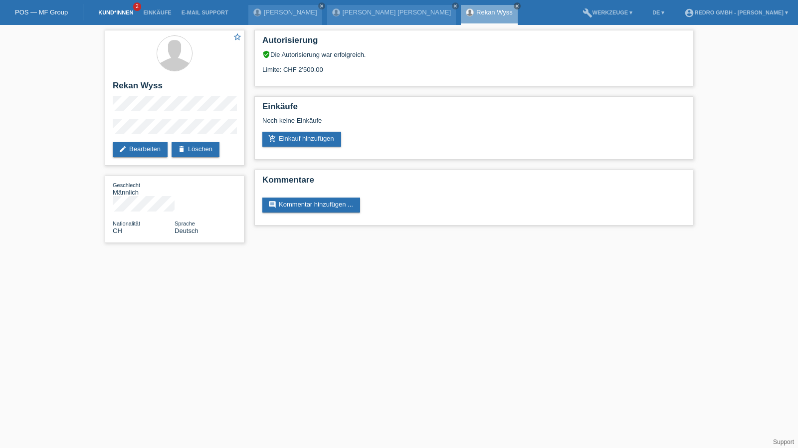
click at [114, 12] on link "Kund*innen" at bounding box center [115, 12] width 45 height 6
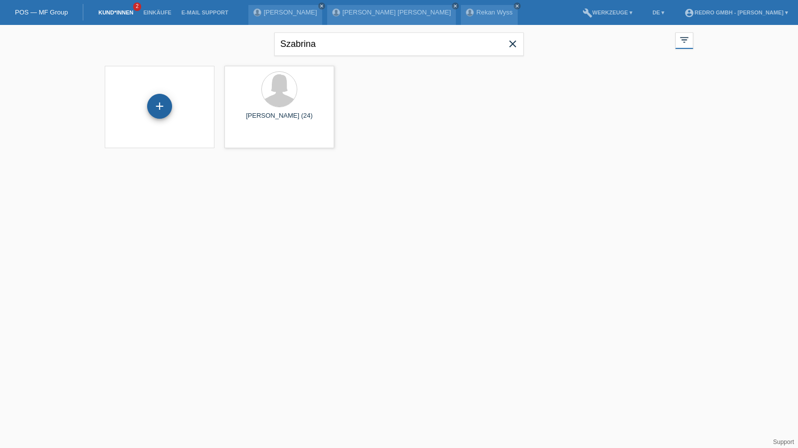
click at [155, 106] on div "+" at bounding box center [159, 106] width 25 height 25
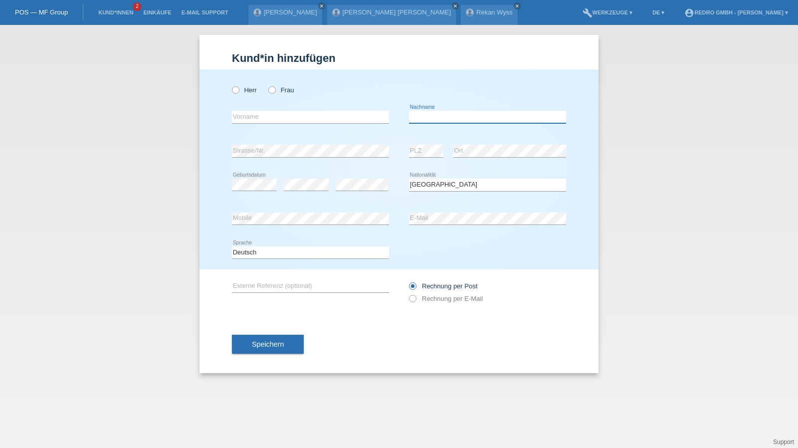
click at [468, 115] on input "text" at bounding box center [487, 117] width 157 height 12
type input "Raphael"
click at [294, 117] on input "text" at bounding box center [310, 117] width 157 height 12
paste input "Raphael"
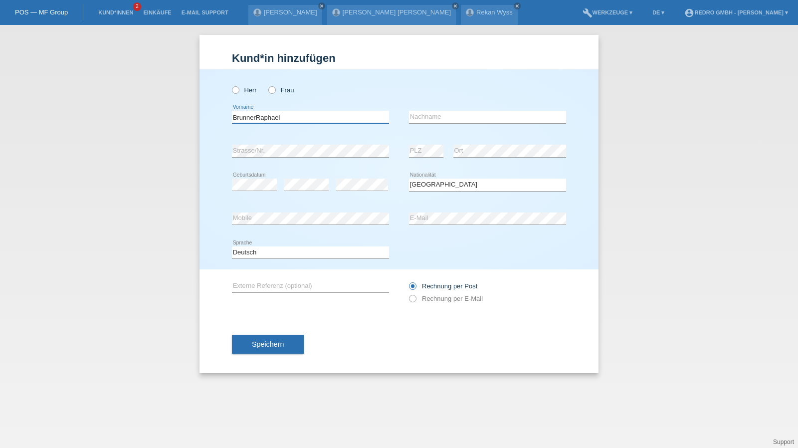
drag, startPoint x: 258, startPoint y: 117, endPoint x: 215, endPoint y: 117, distance: 42.4
click at [215, 117] on div "Herr Frau BrunnerRaphael error Vorname error Nachname error PLZ" at bounding box center [399, 169] width 399 height 200
type input "Raphael"
click at [462, 119] on input "text" at bounding box center [487, 117] width 157 height 12
paste input "Brunner"
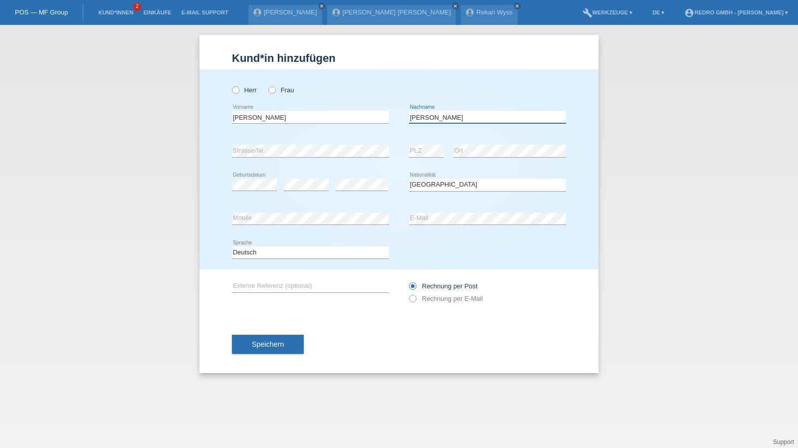
type input "Brunner"
click at [273, 344] on span "Speichern" at bounding box center [268, 344] width 32 height 8
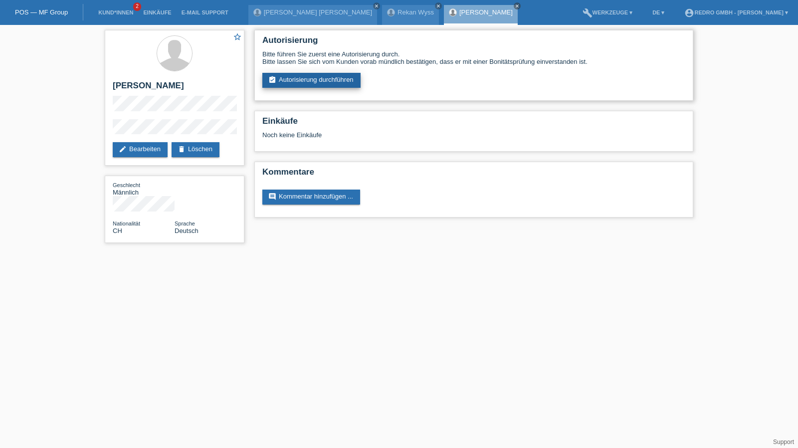
click at [302, 80] on link "assignment_turned_in Autorisierung durchführen" at bounding box center [311, 80] width 98 height 15
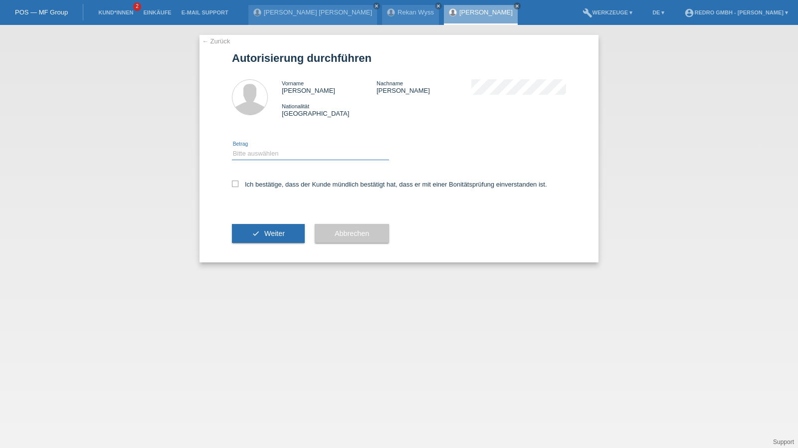
click at [268, 152] on select "Bitte auswählen CHF 1.00 - CHF 499.00 CHF 500.00 - CHF 1'999.00 CHF 2'000.00 - …" at bounding box center [310, 154] width 157 height 12
select select "1"
click at [232, 148] on select "Bitte auswählen CHF 1.00 - CHF 499.00 CHF 500.00 - CHF 1'999.00 CHF 2'000.00 - …" at bounding box center [310, 154] width 157 height 12
click at [261, 185] on label "Ich bestätige, dass der Kunde mündlich bestätigt hat, dass er mit einer Bonität…" at bounding box center [389, 184] width 315 height 7
click at [238, 185] on input "Ich bestätige, dass der Kunde mündlich bestätigt hat, dass er mit einer Bonität…" at bounding box center [235, 184] width 6 height 6
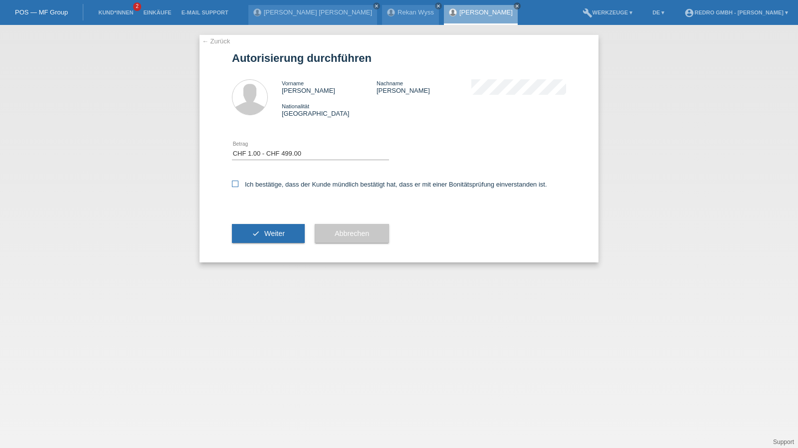
checkbox input "true"
click at [261, 231] on button "check Weiter" at bounding box center [268, 233] width 73 height 19
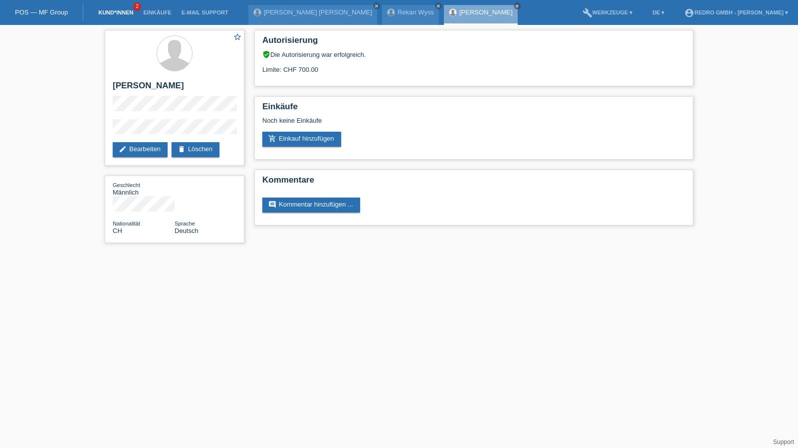
click at [101, 11] on link "Kund*innen" at bounding box center [115, 12] width 45 height 6
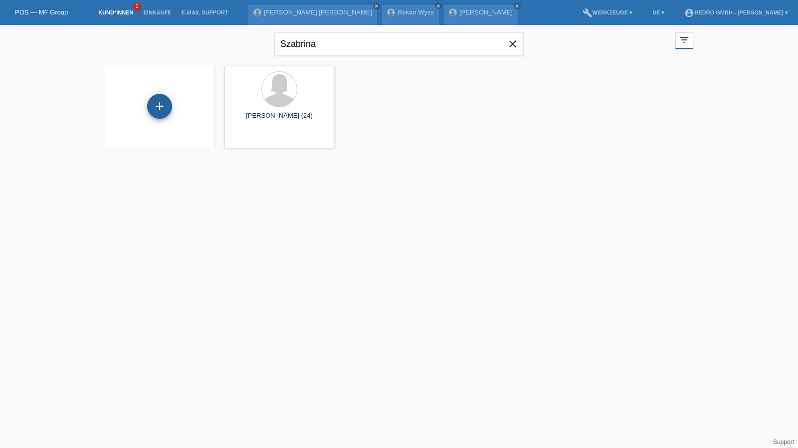
click at [162, 108] on div "+" at bounding box center [159, 106] width 25 height 25
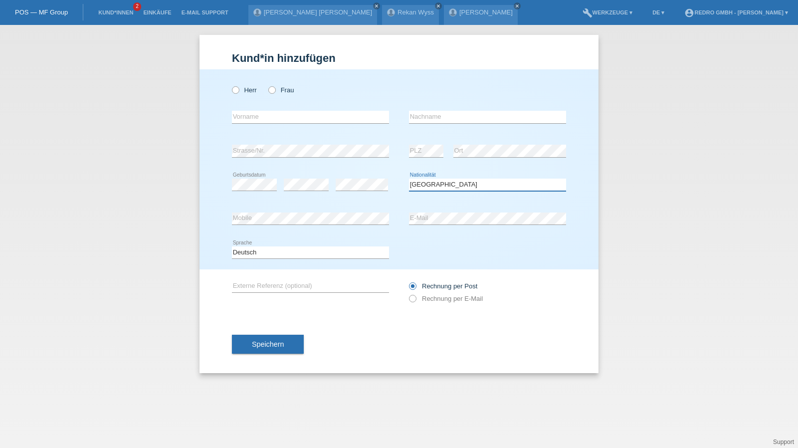
click at [424, 186] on select "Bitte auswählen... Schweiz Deutschland Liechtenstein Österreich ------------ Af…" at bounding box center [487, 185] width 157 height 12
select select "IT"
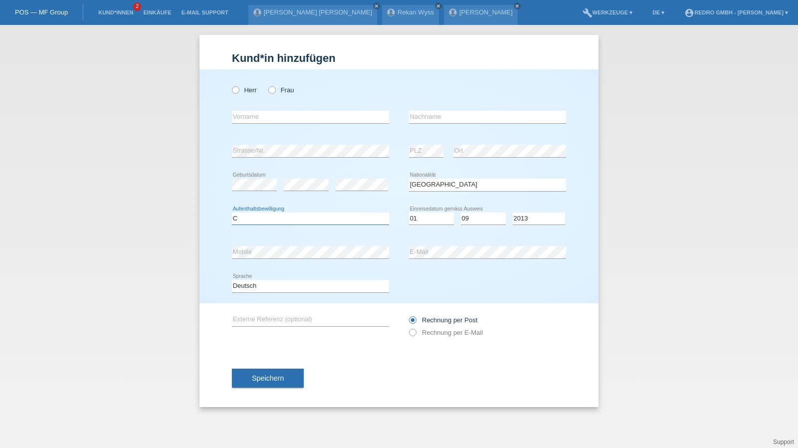
select select "C"
select select "15"
select select "09"
click at [280, 371] on button "Speichern" at bounding box center [268, 378] width 72 height 19
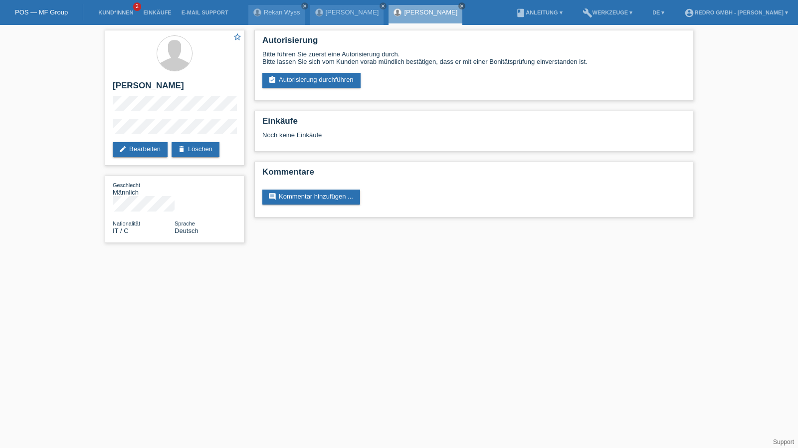
drag, startPoint x: 0, startPoint y: 0, endPoint x: 318, endPoint y: 86, distance: 329.2
click at [318, 86] on link "assignment_turned_in Autorisierung durchführen" at bounding box center [311, 80] width 98 height 15
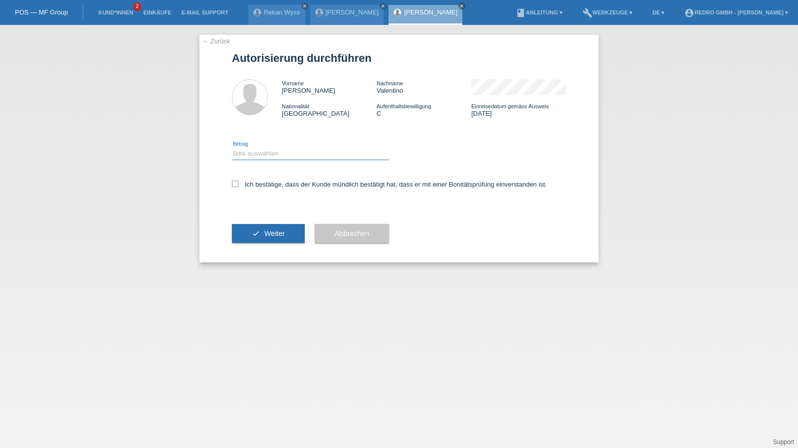
click at [273, 152] on select "Bitte auswählen CHF 1.00 - CHF 499.00 CHF 500.00 - CHF 1'999.00 CHF 2'000.00 - …" at bounding box center [310, 154] width 157 height 12
select select "1"
click at [232, 148] on select "Bitte auswählen CHF 1.00 - CHF 499.00 CHF 500.00 - CHF 1'999.00 CHF 2'000.00 - …" at bounding box center [310, 154] width 157 height 12
click at [265, 185] on label "Ich bestätige, dass der Kunde mündlich bestätigt hat, dass er mit einer Bonität…" at bounding box center [389, 184] width 315 height 7
click at [238, 185] on input "Ich bestätige, dass der Kunde mündlich bestätigt hat, dass er mit einer Bonität…" at bounding box center [235, 184] width 6 height 6
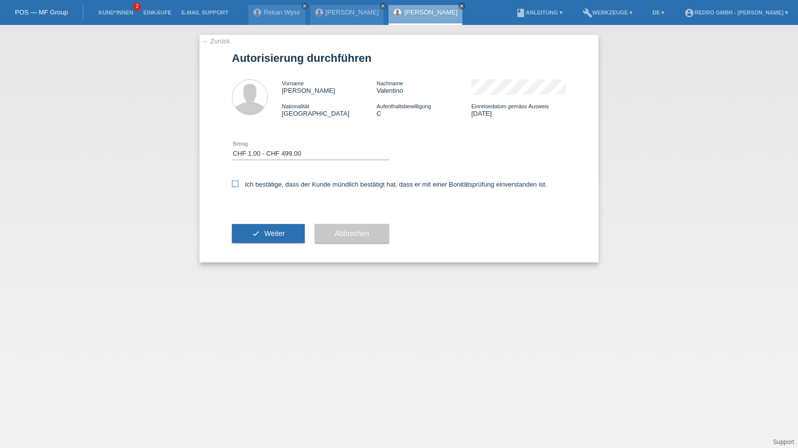
checkbox input "true"
click at [273, 248] on div "check Weiter" at bounding box center [268, 234] width 73 height 58
click at [276, 240] on button "check Weiter" at bounding box center [268, 233] width 73 height 19
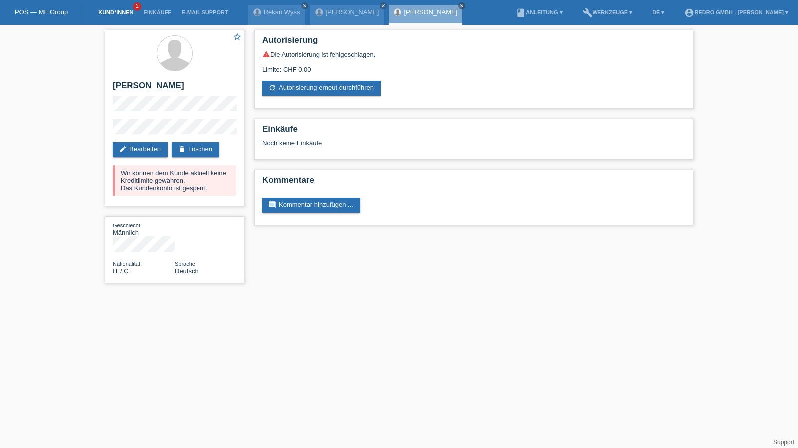
click at [114, 10] on link "Kund*innen" at bounding box center [115, 12] width 45 height 6
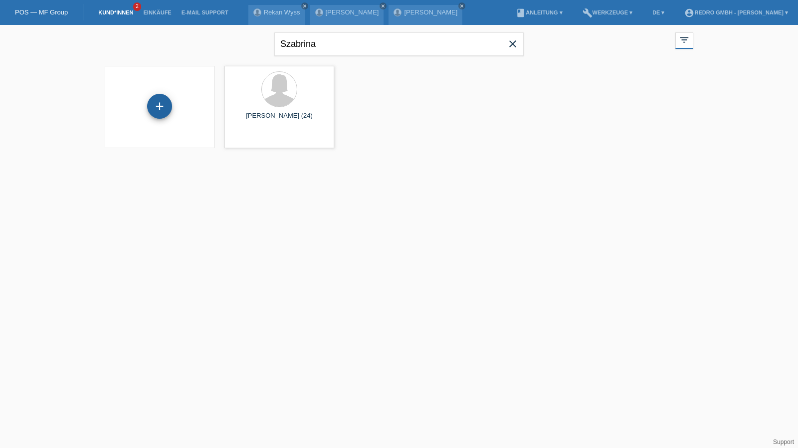
click at [165, 101] on div "+" at bounding box center [159, 106] width 25 height 25
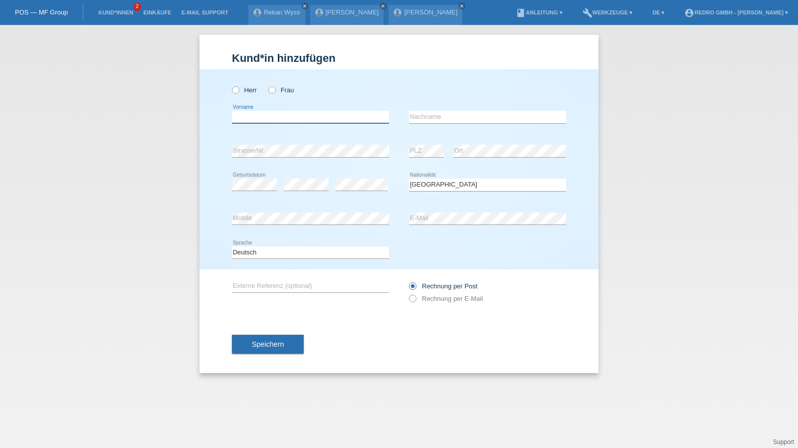
click at [302, 120] on input "text" at bounding box center [310, 117] width 157 height 12
type input "[PERSON_NAME] [PERSON_NAME]"
type input "Lüthi"
click at [287, 350] on button "Speichern" at bounding box center [268, 344] width 72 height 19
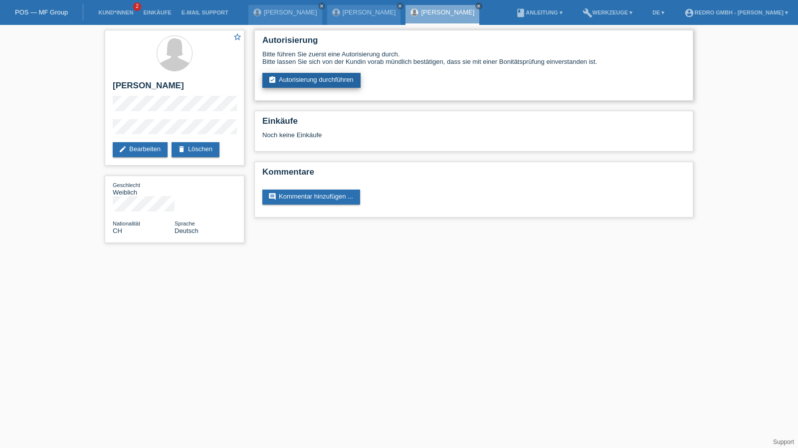
click at [324, 77] on link "assignment_turned_in Autorisierung durchführen" at bounding box center [311, 80] width 98 height 15
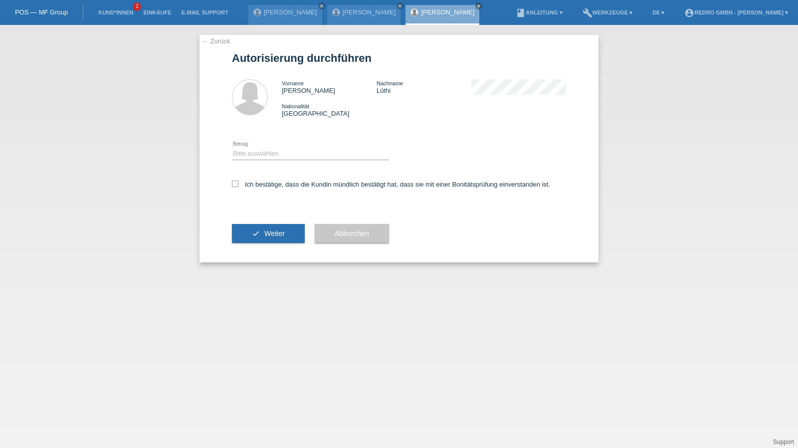
click at [267, 147] on div "Bitte auswählen CHF 1.00 - CHF 499.00 CHF 500.00 - CHF 1'999.00 CHF 2'000.00 - …" at bounding box center [310, 154] width 157 height 34
click at [263, 151] on select "Bitte auswählen CHF 1.00 - CHF 499.00 CHF 500.00 - CHF 1'999.00 CHF 2'000.00 - …" at bounding box center [310, 154] width 157 height 12
select select "1"
click at [232, 148] on select "Bitte auswählen CHF 1.00 - CHF 499.00 CHF 500.00 - CHF 1'999.00 CHF 2'000.00 - …" at bounding box center [310, 154] width 157 height 12
click at [257, 185] on label "Ich bestätige, dass die Kundin mündlich bestätigt hat, dass sie mit einer Bonit…" at bounding box center [391, 184] width 318 height 7
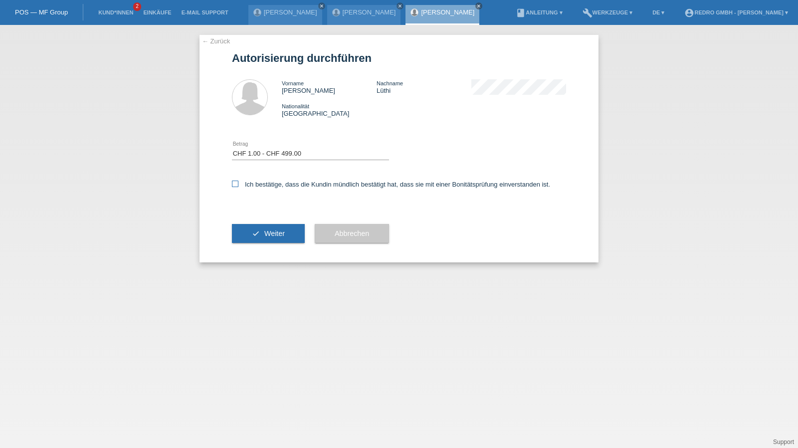
click at [238, 185] on input "Ich bestätige, dass die Kundin mündlich bestätigt hat, dass sie mit einer Bonit…" at bounding box center [235, 184] width 6 height 6
checkbox input "true"
click at [258, 233] on button "check Weiter" at bounding box center [268, 233] width 73 height 19
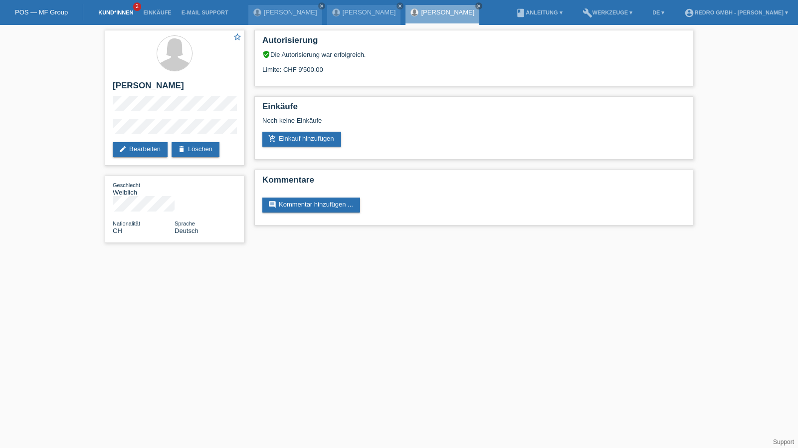
click at [120, 15] on link "Kund*innen" at bounding box center [115, 12] width 45 height 6
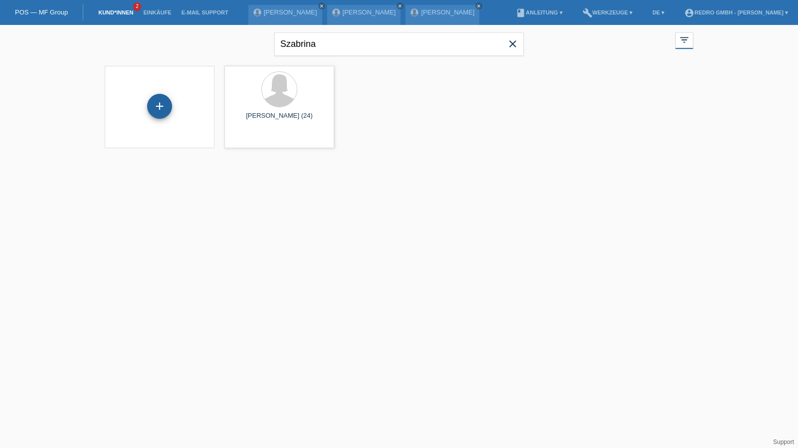
click at [151, 108] on div "+" at bounding box center [160, 106] width 24 height 17
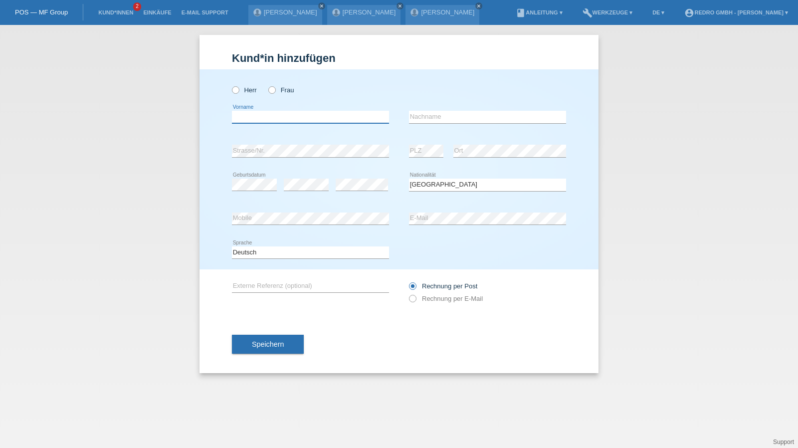
click at [274, 118] on input "text" at bounding box center [310, 117] width 157 height 12
type input "[PERSON_NAME]"
type input "Pfunder"
click at [272, 355] on div "Speichern" at bounding box center [399, 344] width 334 height 58
click at [261, 348] on button "Speichern" at bounding box center [268, 344] width 72 height 19
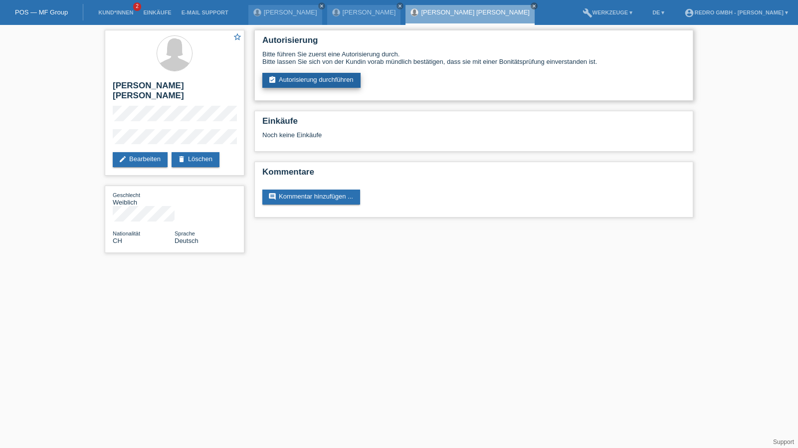
click at [337, 82] on link "assignment_turned_in Autorisierung durchführen" at bounding box center [311, 80] width 98 height 15
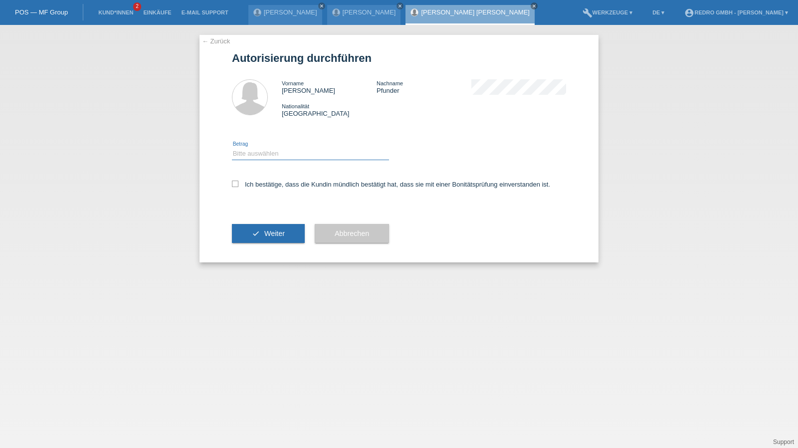
click at [300, 155] on select "Bitte auswählen CHF 1.00 - CHF 499.00 CHF 500.00 - CHF 1'999.00 CHF 2'000.00 - …" at bounding box center [310, 154] width 157 height 12
select select "1"
click at [232, 148] on select "Bitte auswählen CHF 1.00 - CHF 499.00 CHF 500.00 - CHF 1'999.00 CHF 2'000.00 - …" at bounding box center [310, 154] width 157 height 12
click at [258, 186] on label "Ich bestätige, dass die Kundin mündlich bestätigt hat, dass sie mit einer Bonit…" at bounding box center [391, 184] width 318 height 7
click at [238, 186] on input "Ich bestätige, dass die Kundin mündlich bestätigt hat, dass sie mit einer Bonit…" at bounding box center [235, 184] width 6 height 6
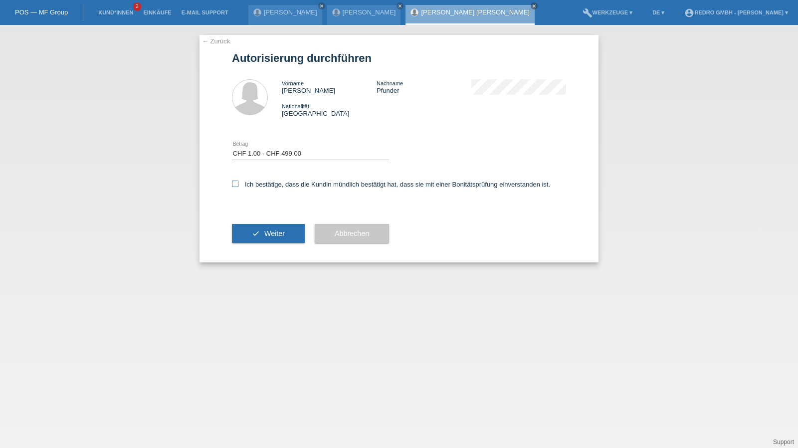
checkbox input "true"
click at [257, 231] on icon "check" at bounding box center [256, 233] width 8 height 8
